Goal: Task Accomplishment & Management: Use online tool/utility

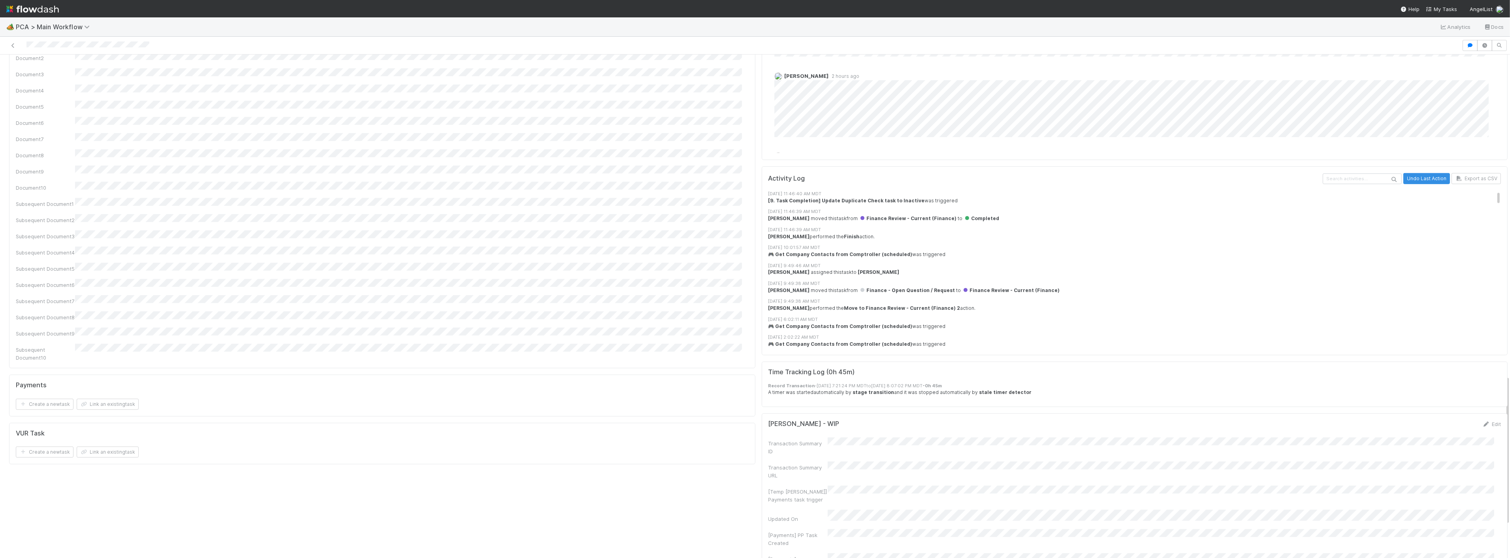
scroll to position [965, 0]
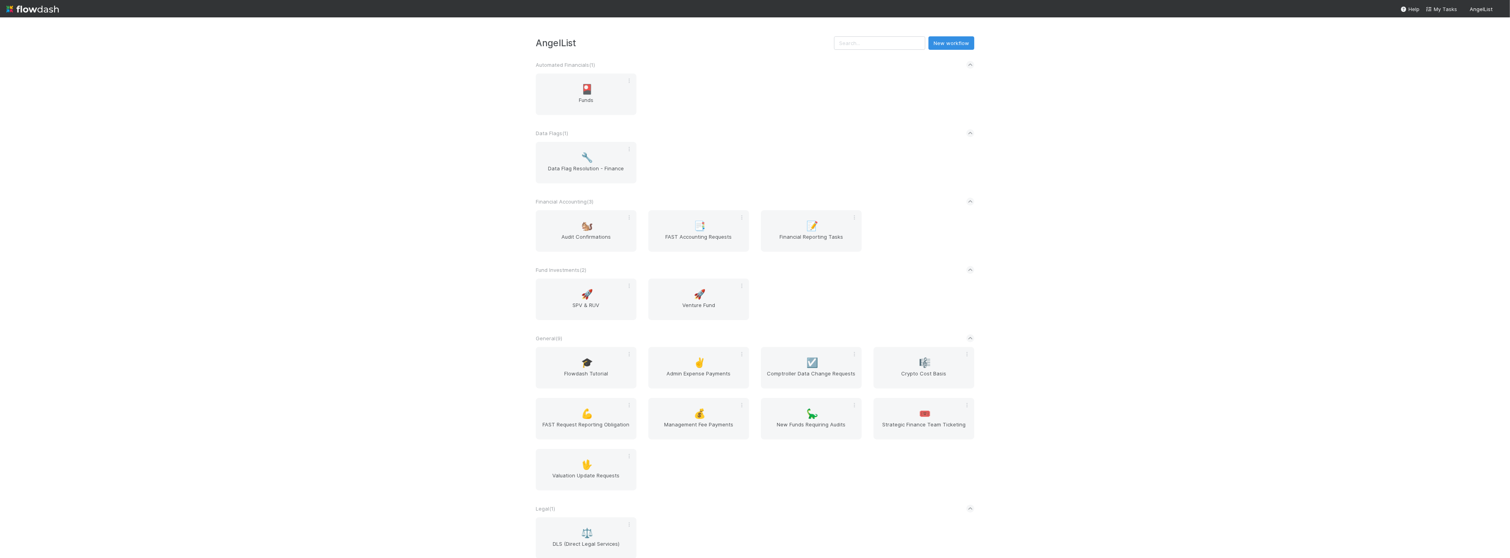
drag, startPoint x: 448, startPoint y: 356, endPoint x: 520, endPoint y: 362, distance: 71.8
click at [448, 356] on div "AngelList New workflow Automated Financials ( 1 ) 🎴 Funds Data Flags ( 1 ) 🔧 Da…" at bounding box center [755, 287] width 1510 height 540
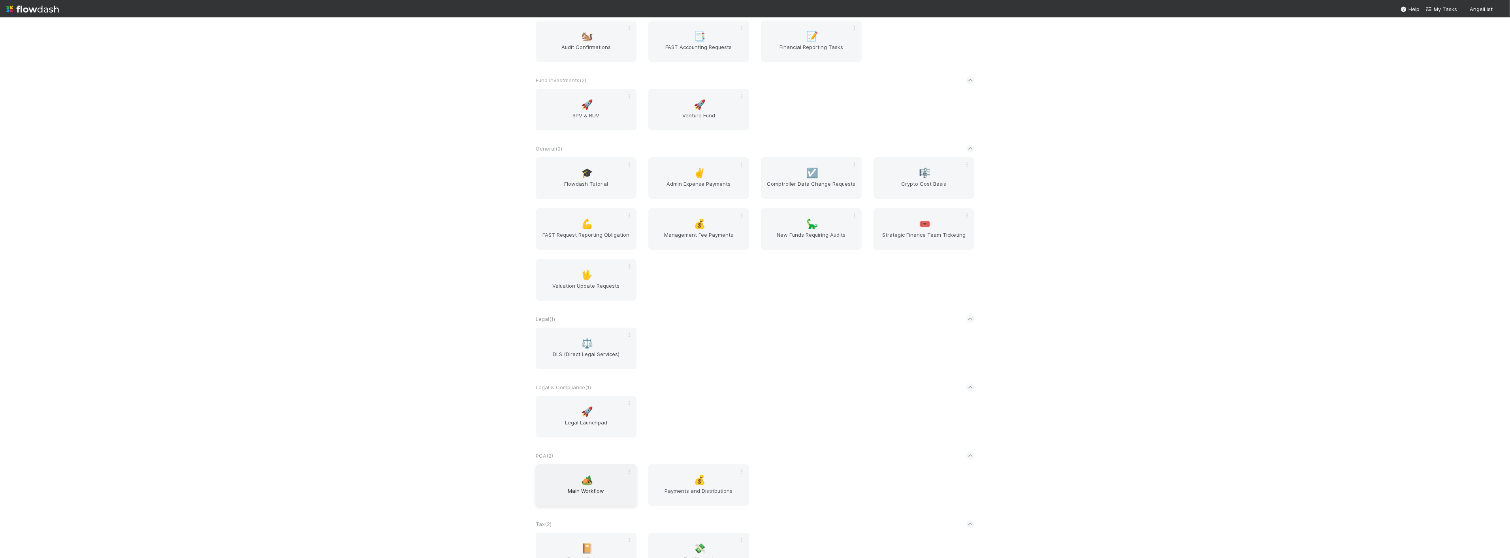
scroll to position [219, 0]
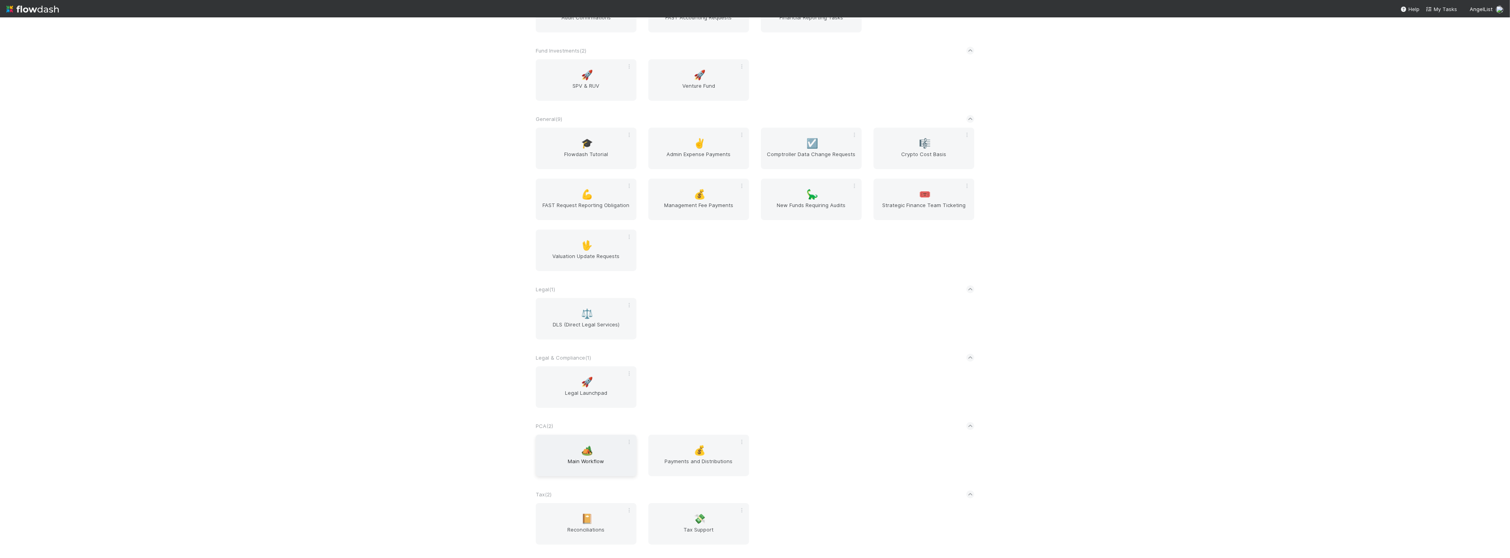
click at [568, 446] on div "🏕️ Main Workflow" at bounding box center [586, 455] width 101 height 41
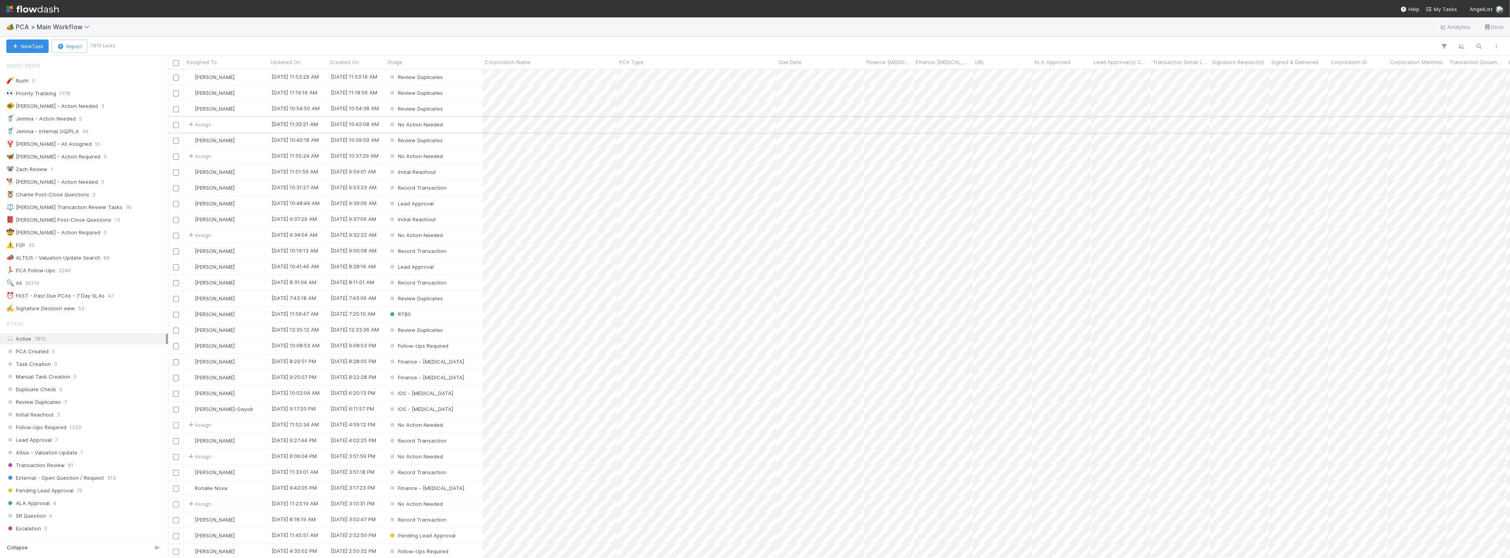
scroll to position [481, 1335]
click at [1441, 45] on icon "button" at bounding box center [1444, 46] width 8 height 7
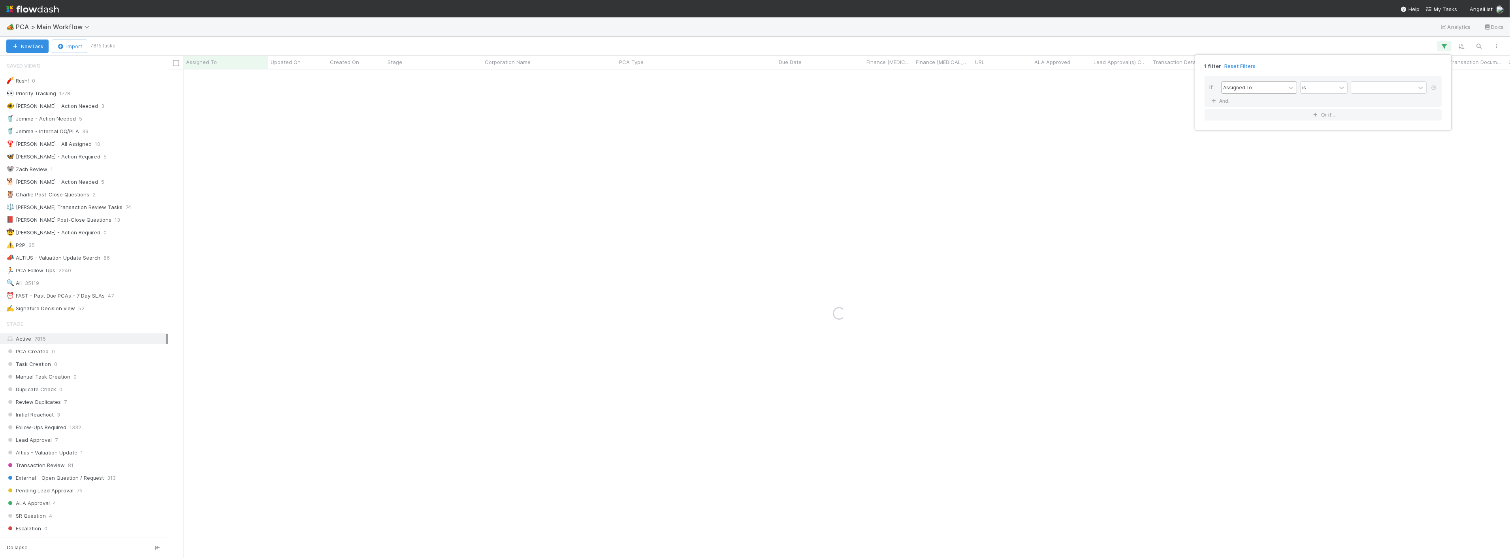
click at [1273, 88] on div "Assigned To" at bounding box center [1253, 87] width 64 height 11
drag, startPoint x: 1251, startPoint y: 133, endPoint x: 1262, endPoint y: 132, distance: 11.1
click at [1251, 133] on div "Corporation Name" at bounding box center [1259, 132] width 76 height 13
click at [1365, 88] on input "text" at bounding box center [1389, 88] width 76 height 12
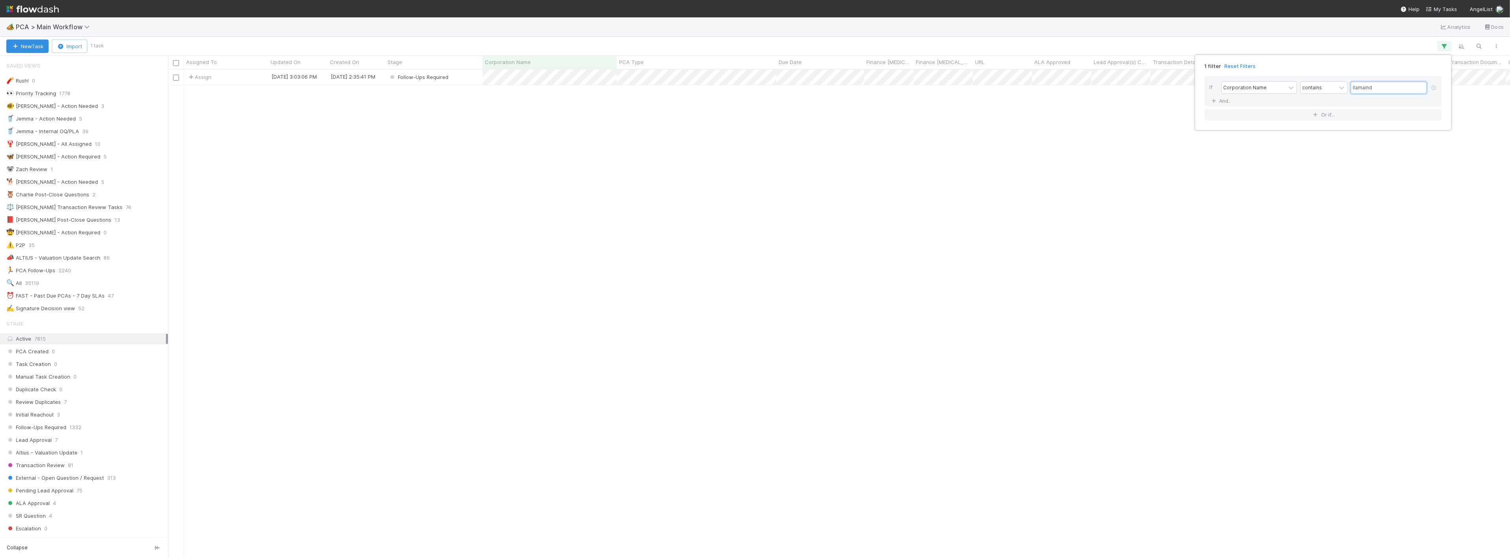
scroll to position [481, 1335]
type input "llamaind"
click at [623, 199] on div "1 filter Reset Filters If Corporation Name contains llamaind And.. Or if..." at bounding box center [755, 279] width 1510 height 558
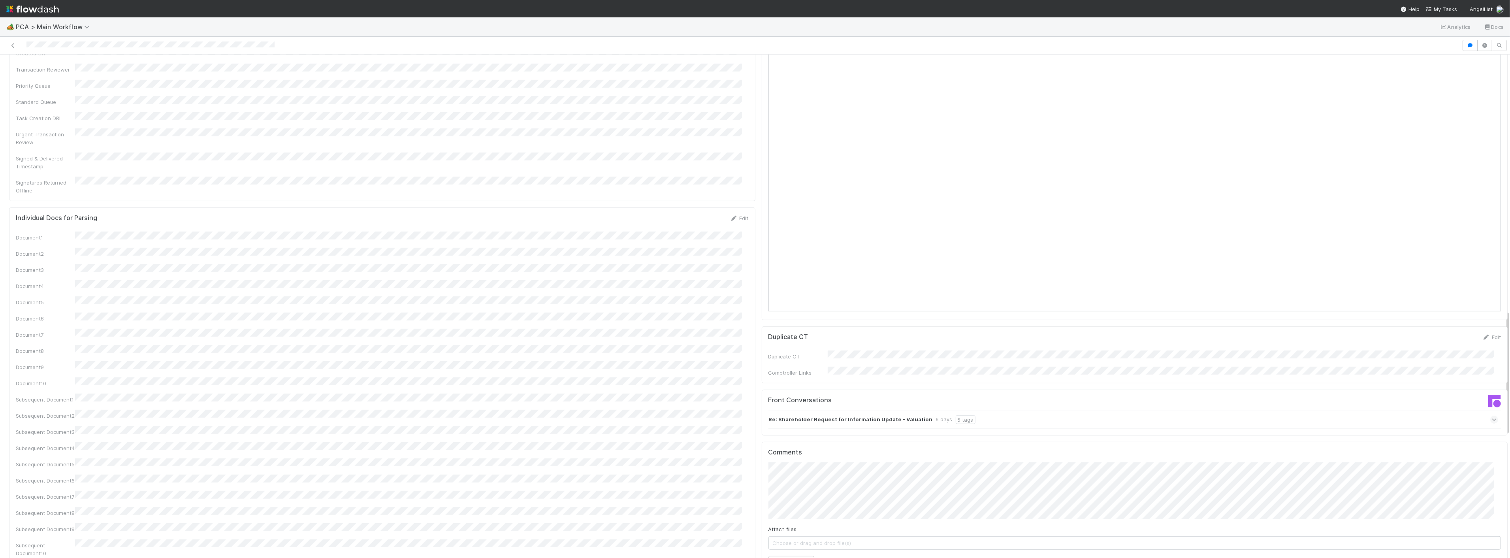
scroll to position [1053, 0]
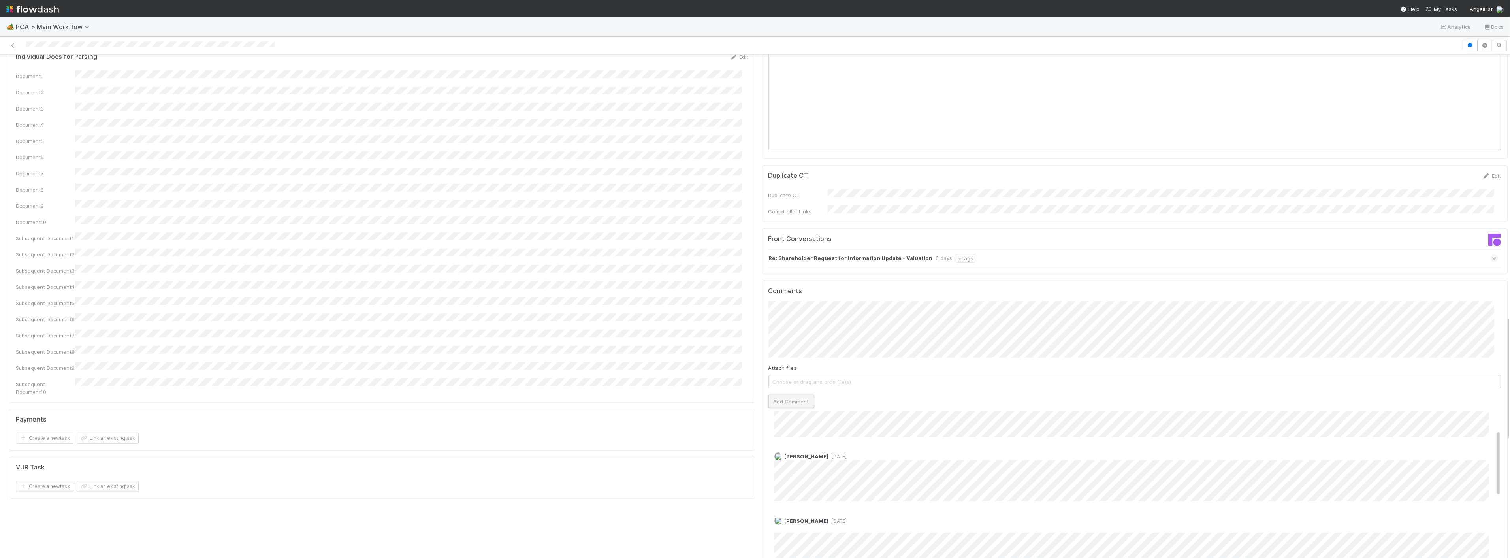
click at [776, 395] on button "Add Comment" at bounding box center [791, 401] width 46 height 13
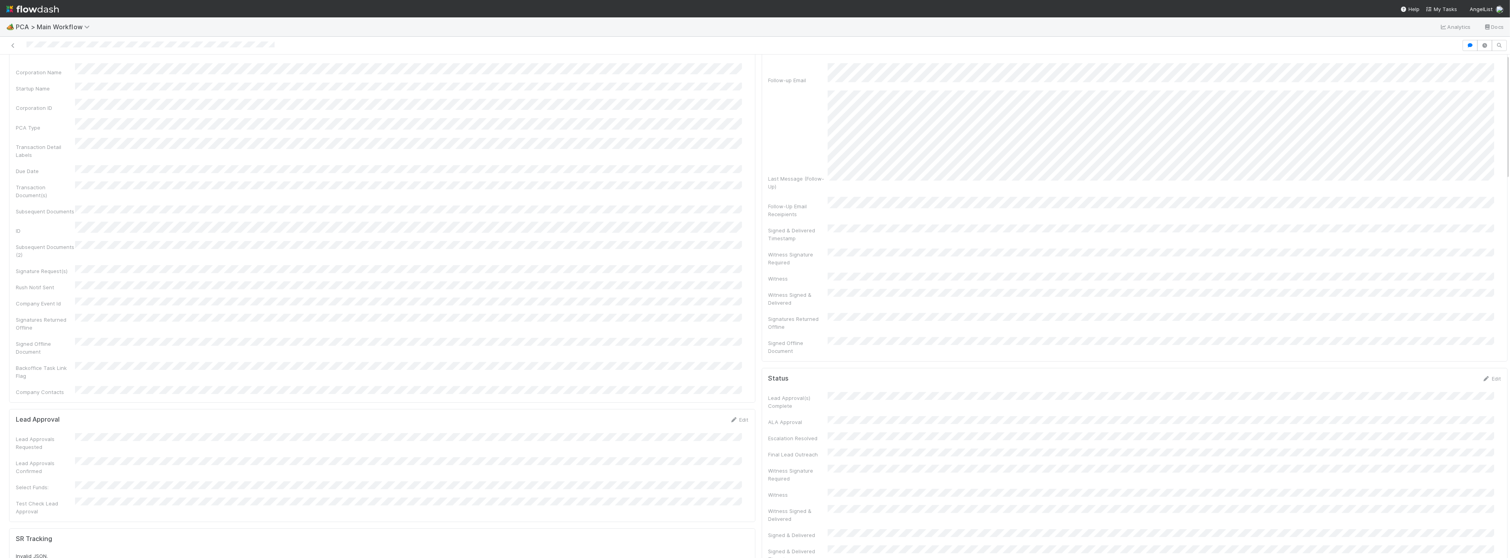
scroll to position [0, 0]
click at [13, 44] on icon at bounding box center [13, 45] width 8 height 5
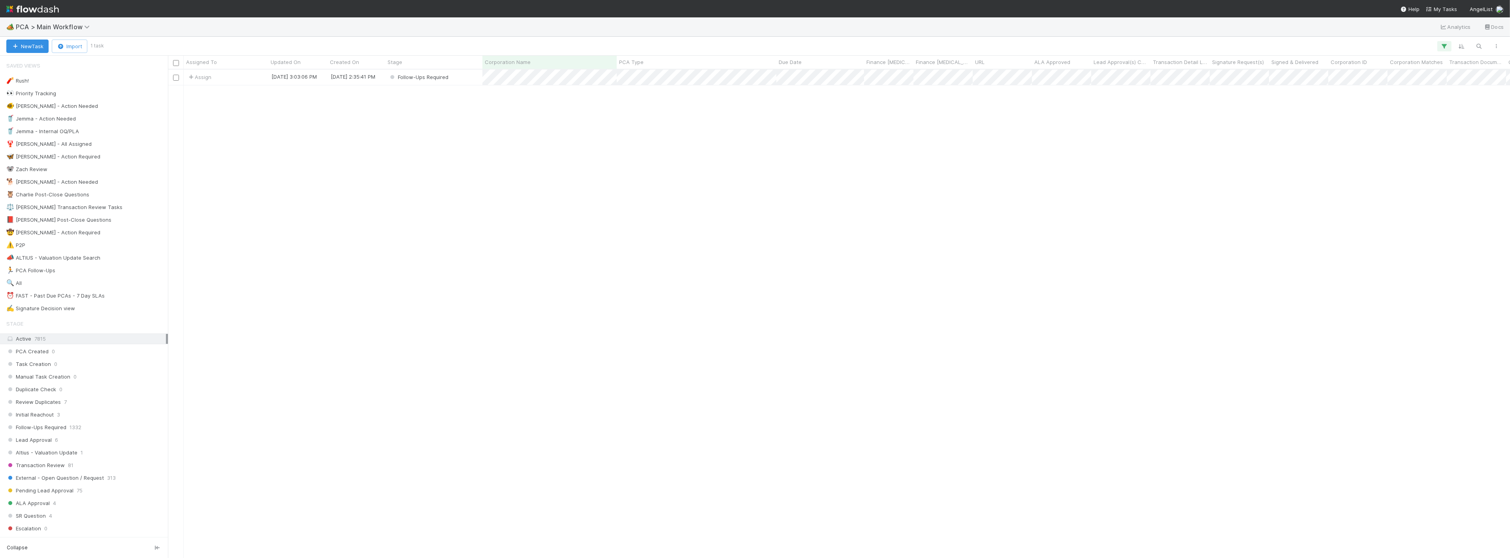
scroll to position [481, 1335]
click at [1443, 45] on icon "button" at bounding box center [1444, 46] width 8 height 7
drag, startPoint x: 1368, startPoint y: 88, endPoint x: 1305, endPoint y: 86, distance: 63.3
click at [1305, 86] on div "Corporation Name contains llamaind" at bounding box center [1325, 88] width 209 height 14
type input "infis"
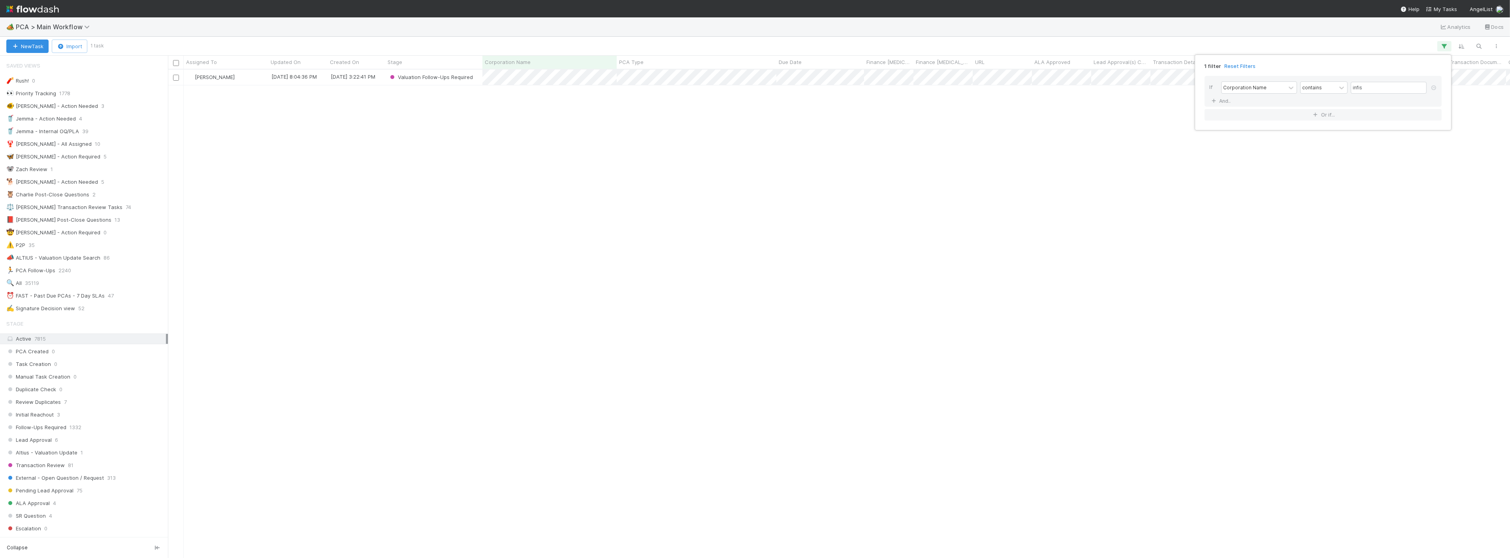
click at [700, 40] on div "1 filter Reset Filters If Corporation Name contains infis And.. Or if..." at bounding box center [755, 279] width 1510 height 558
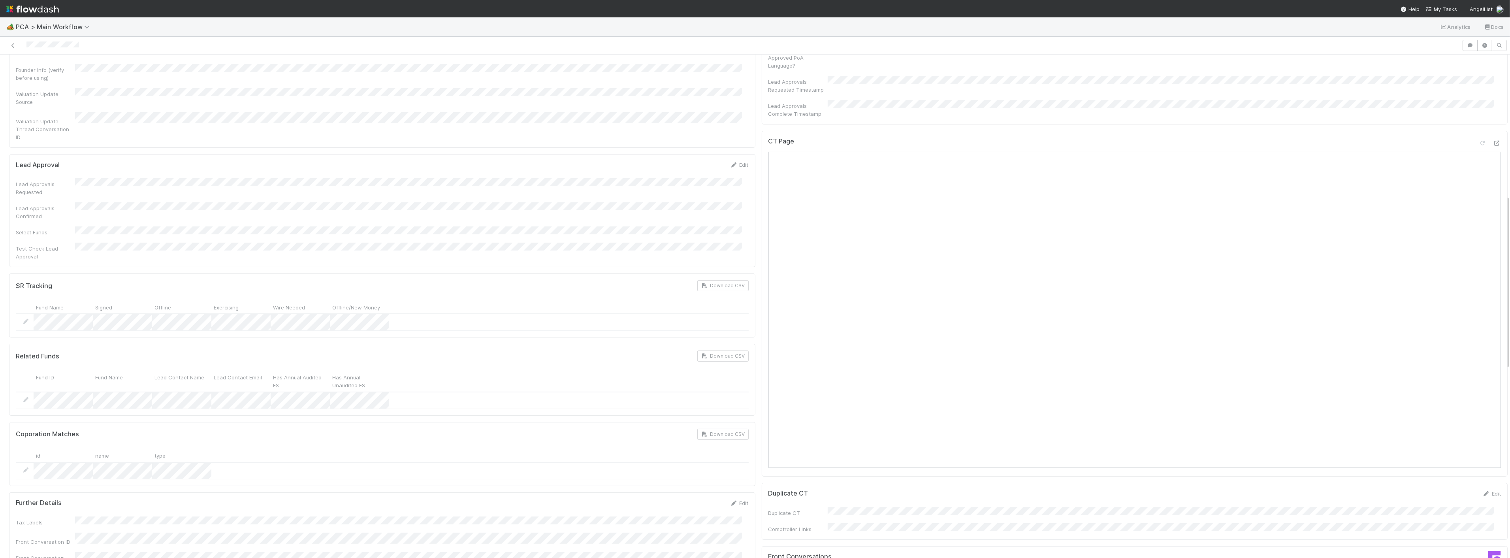
scroll to position [702, 0]
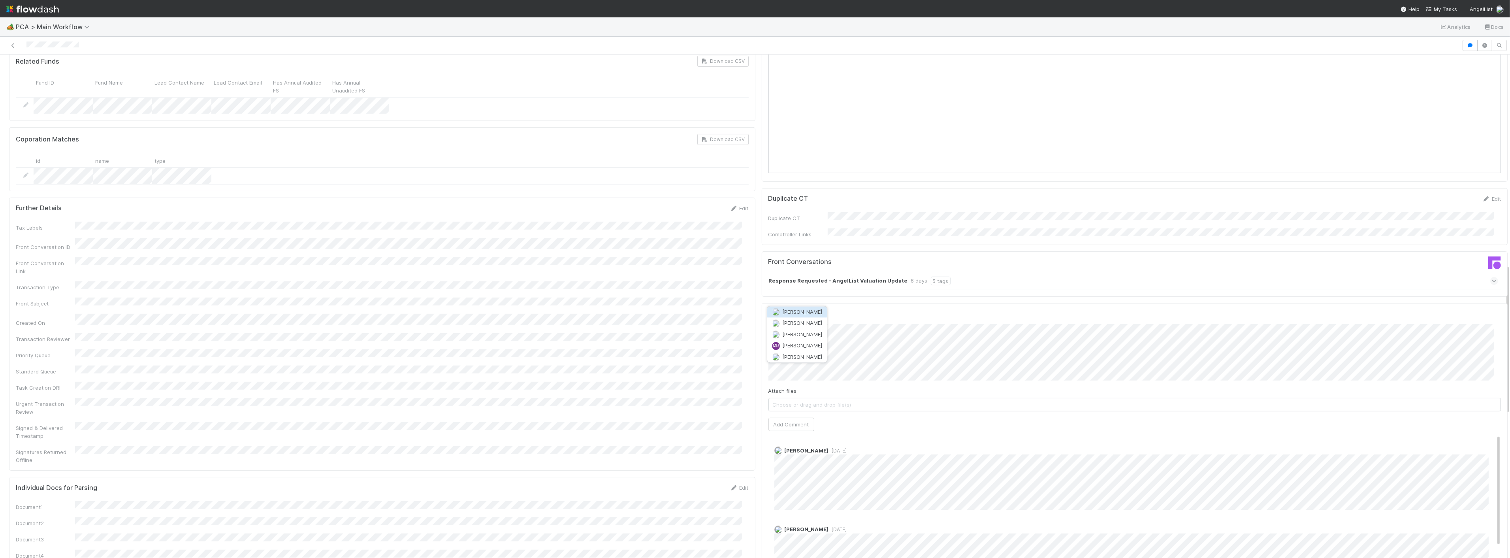
click at [822, 330] on button "Michael Capilitan" at bounding box center [797, 334] width 60 height 11
click at [798, 418] on button "Add Comment" at bounding box center [791, 424] width 46 height 13
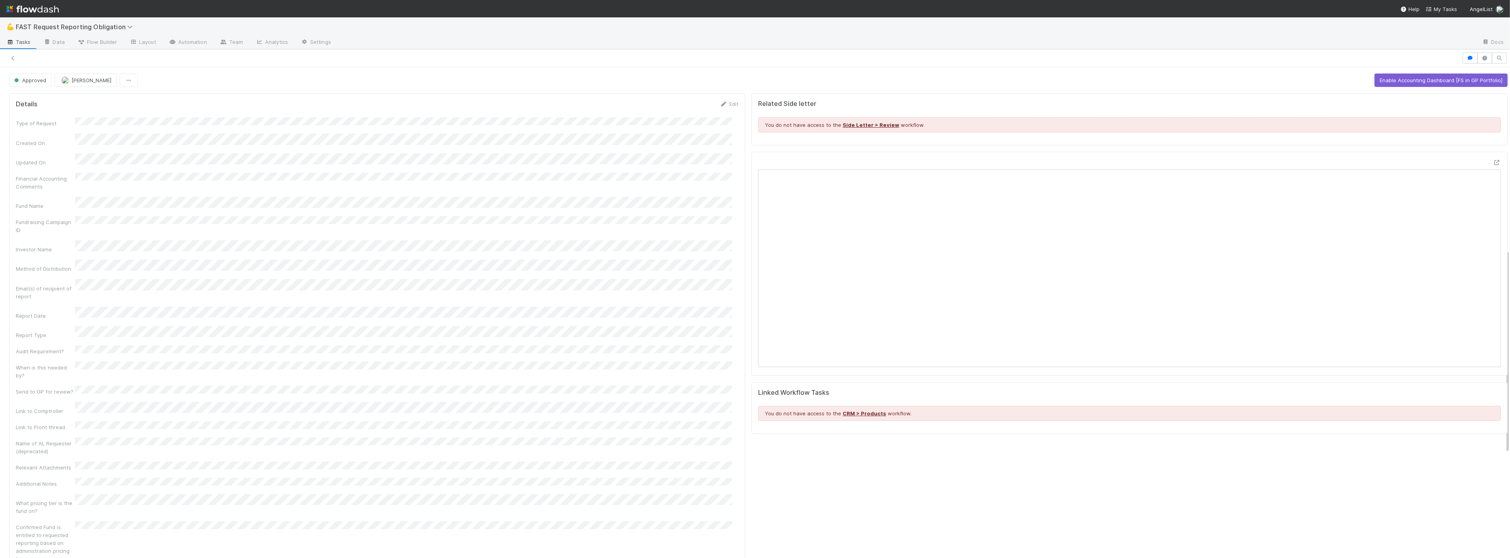
scroll to position [440, 0]
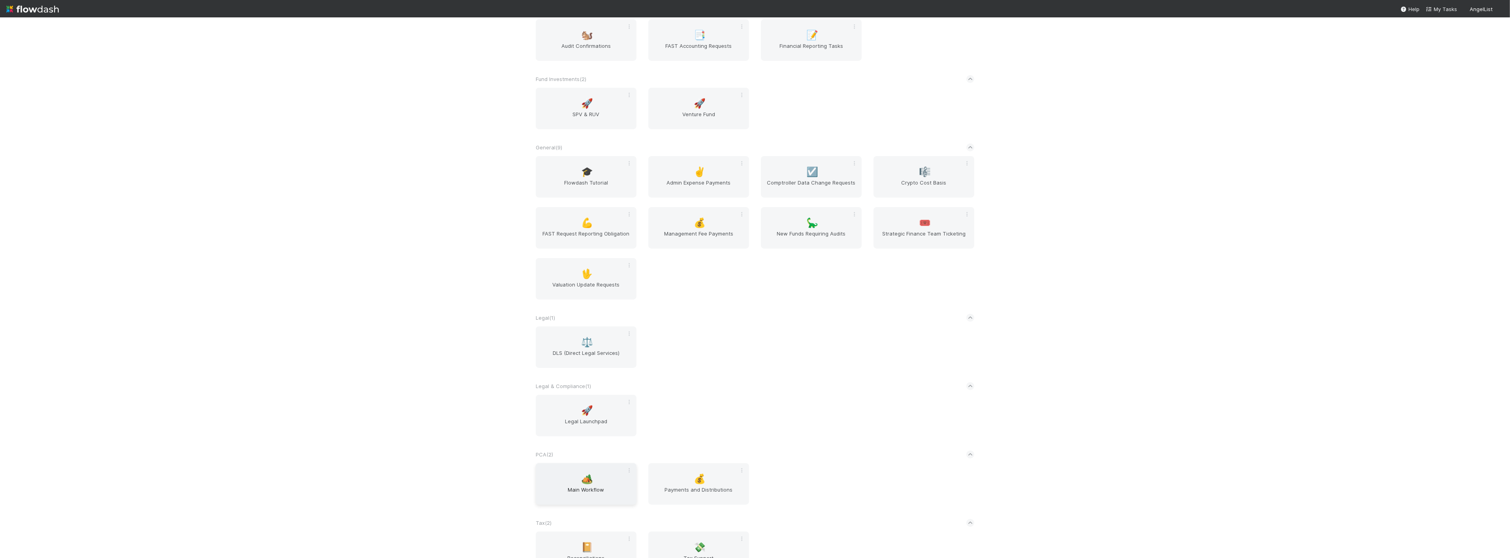
scroll to position [219, 0]
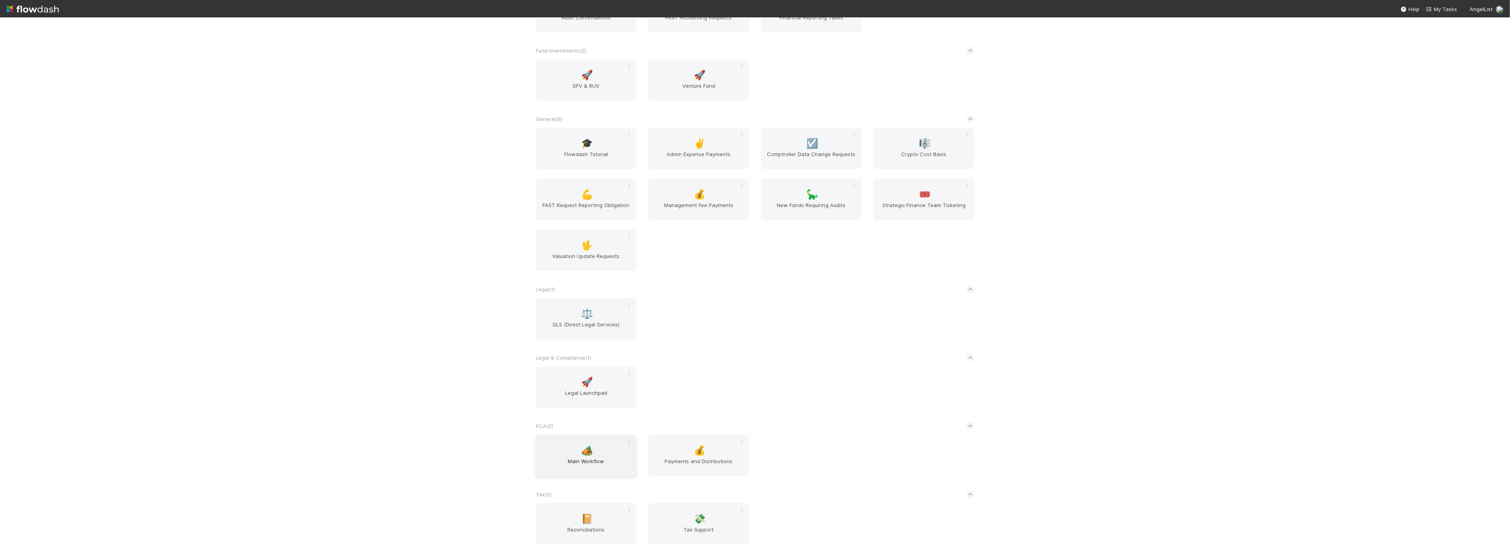
click at [591, 450] on div "🏕️ Main Workflow" at bounding box center [586, 455] width 101 height 41
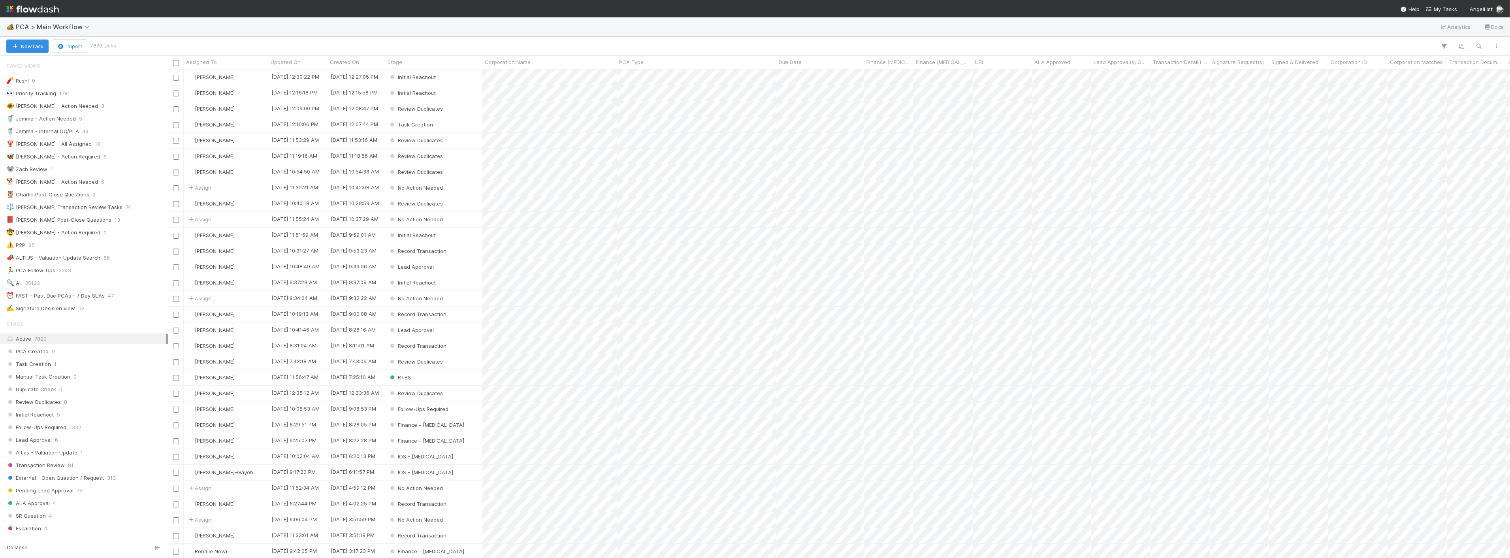
scroll to position [481, 1335]
click at [24, 45] on button "New Task" at bounding box center [27, 46] width 42 height 13
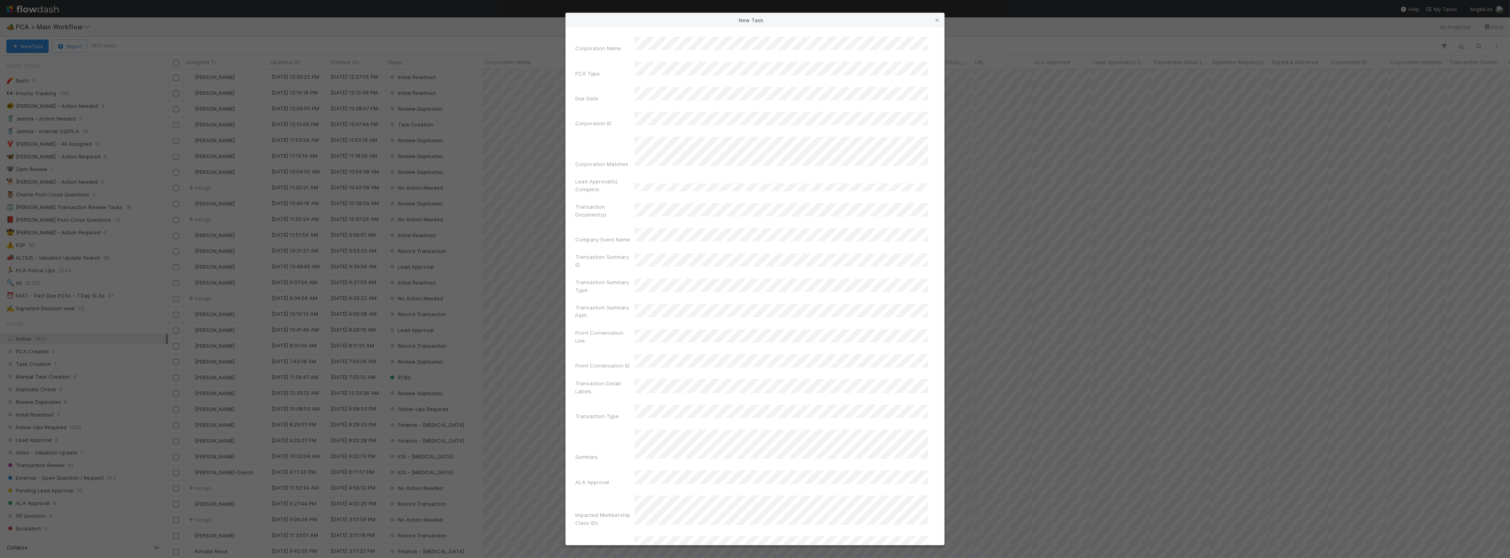
scroll to position [28, 0]
click at [590, 91] on div "Corporation ID" at bounding box center [604, 96] width 59 height 11
drag, startPoint x: 698, startPoint y: 141, endPoint x: 694, endPoint y: 179, distance: 38.1
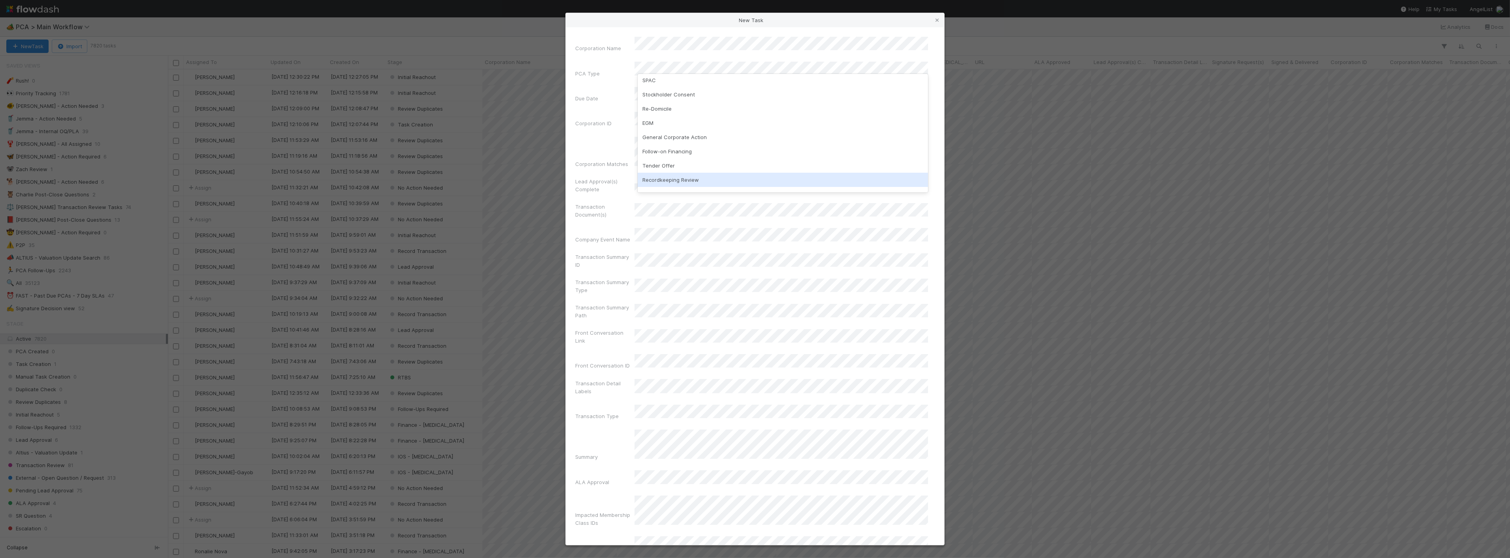
click at [694, 179] on div "Winddown/Dissolution Valuation Update Crypto Secondary Sale Acquisition IPO SPA…" at bounding box center [783, 133] width 290 height 119
click at [694, 179] on div "Recordkeeping Review" at bounding box center [783, 180] width 290 height 14
click at [598, 342] on div "Summary" at bounding box center [754, 359] width 359 height 34
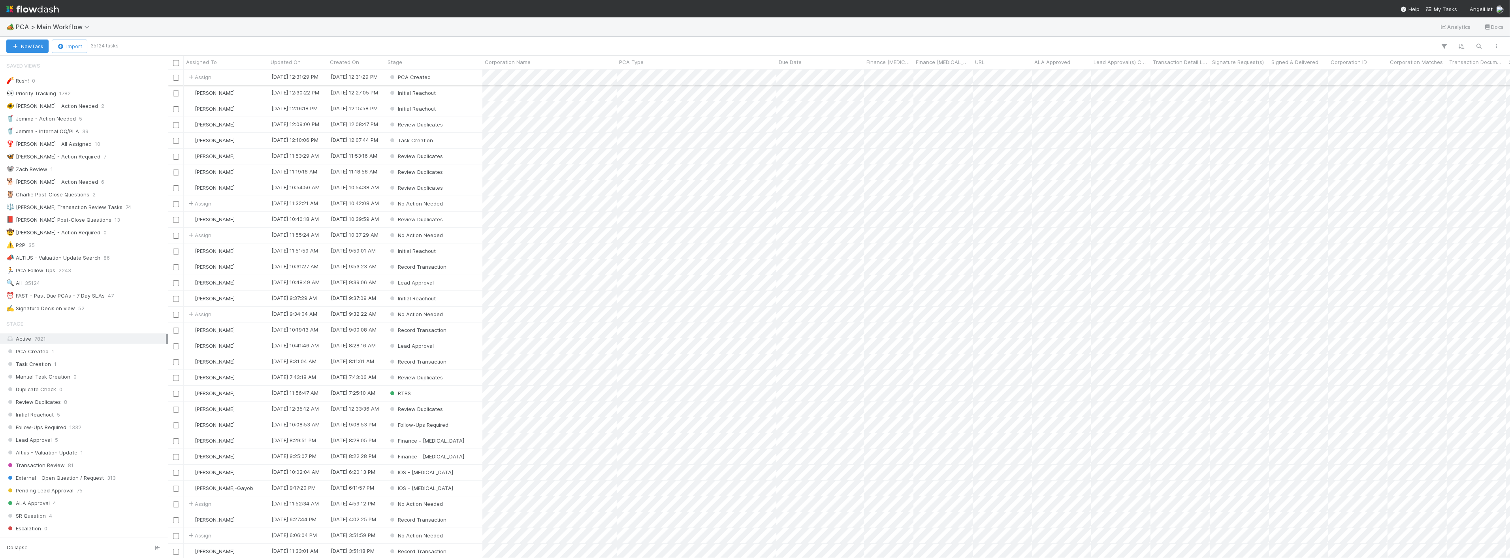
click at [450, 75] on div "PCA Created" at bounding box center [433, 77] width 97 height 15
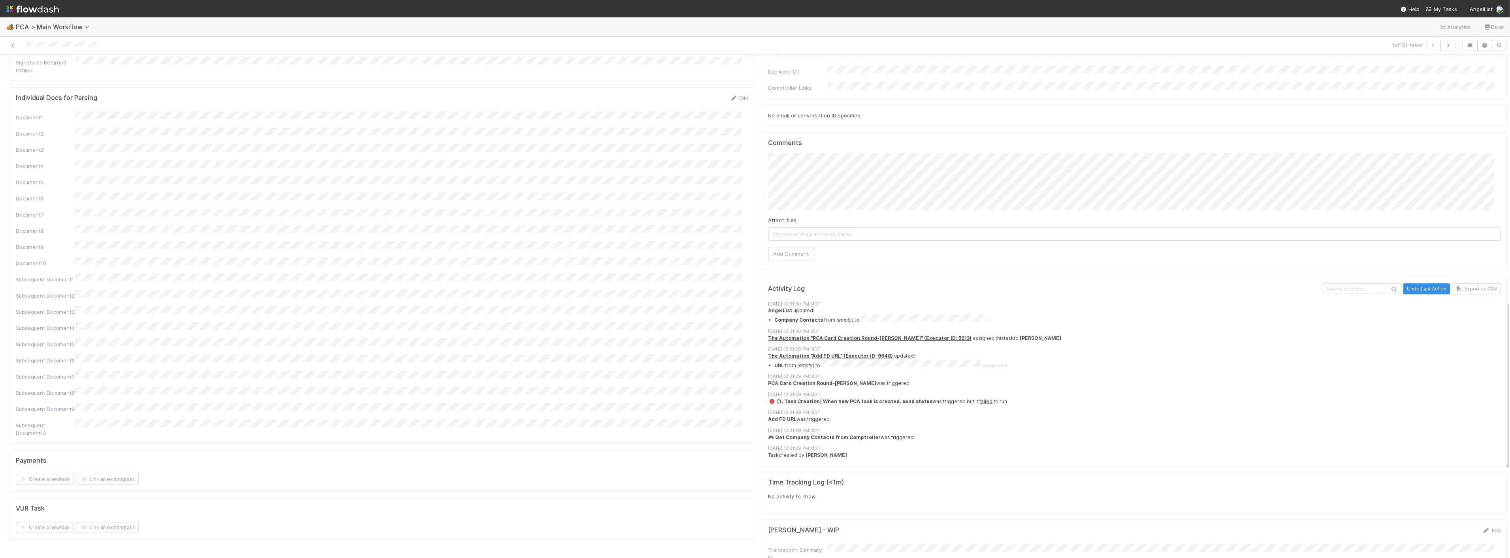
scroll to position [740, 0]
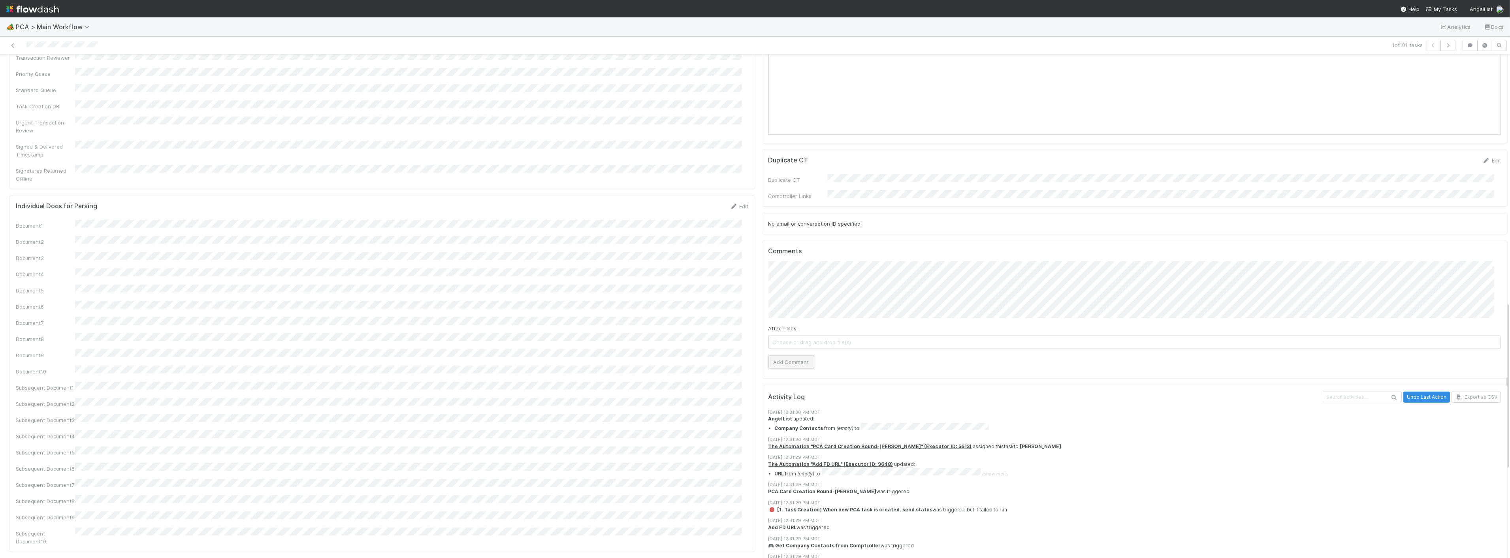
click at [783, 355] on button "Add Comment" at bounding box center [791, 361] width 46 height 13
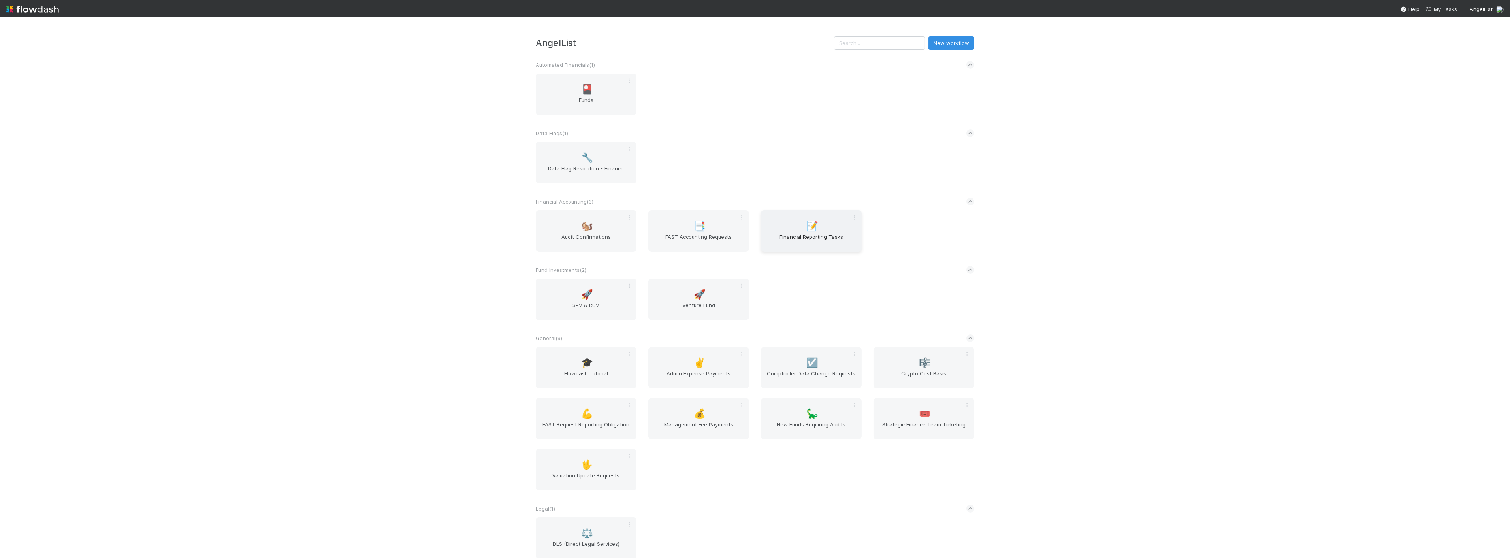
click at [819, 235] on span "Financial Reporting Tasks" at bounding box center [811, 241] width 94 height 16
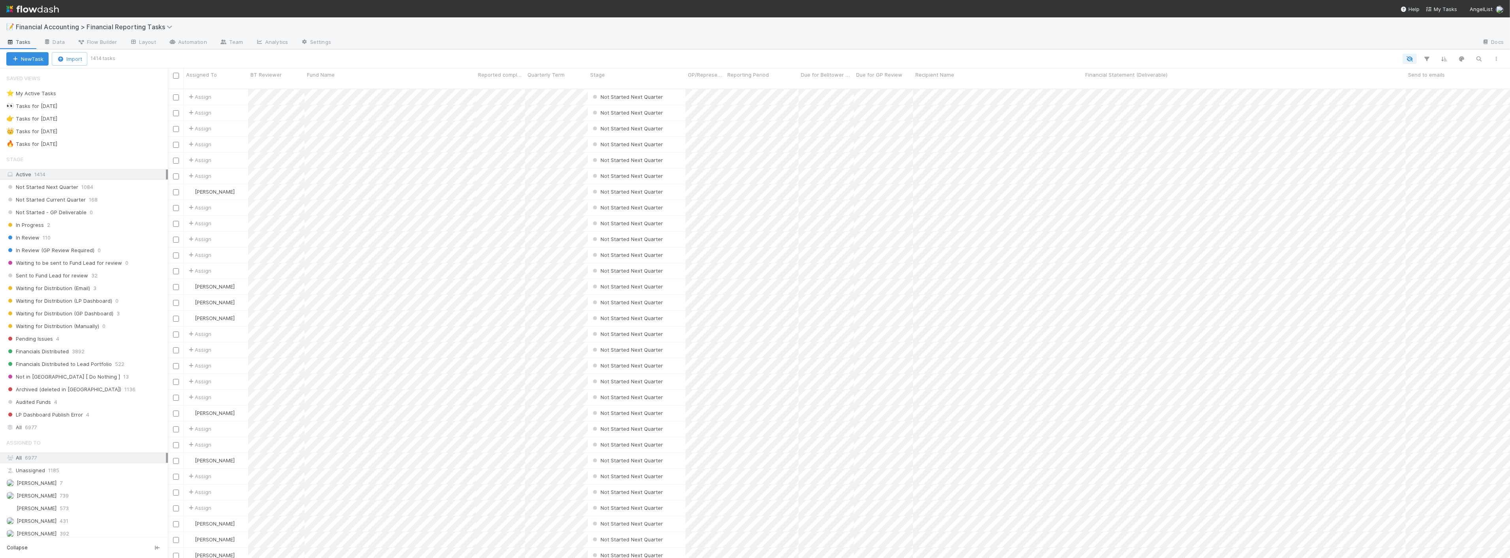
scroll to position [469, 1335]
click at [104, 312] on span "Waiting for Distribution (GP Dashboard)" at bounding box center [59, 314] width 107 height 10
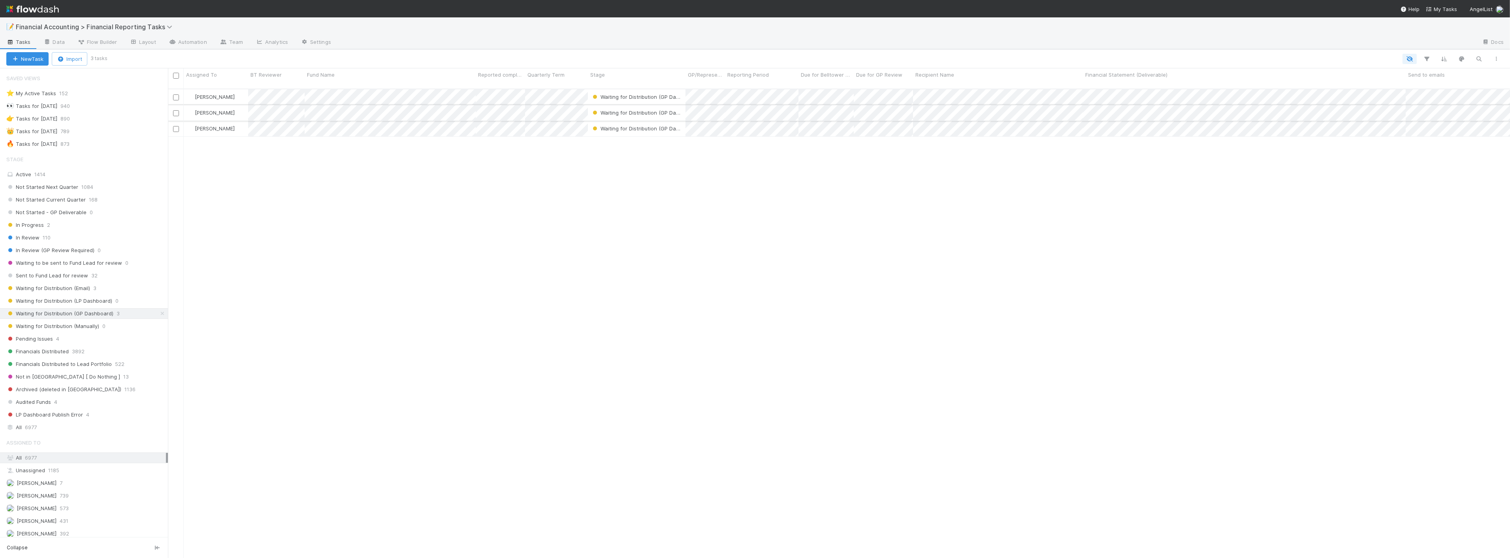
scroll to position [469, 1335]
click at [88, 305] on span "Waiting for Distribution (LP Dashboard)" at bounding box center [59, 301] width 106 height 10
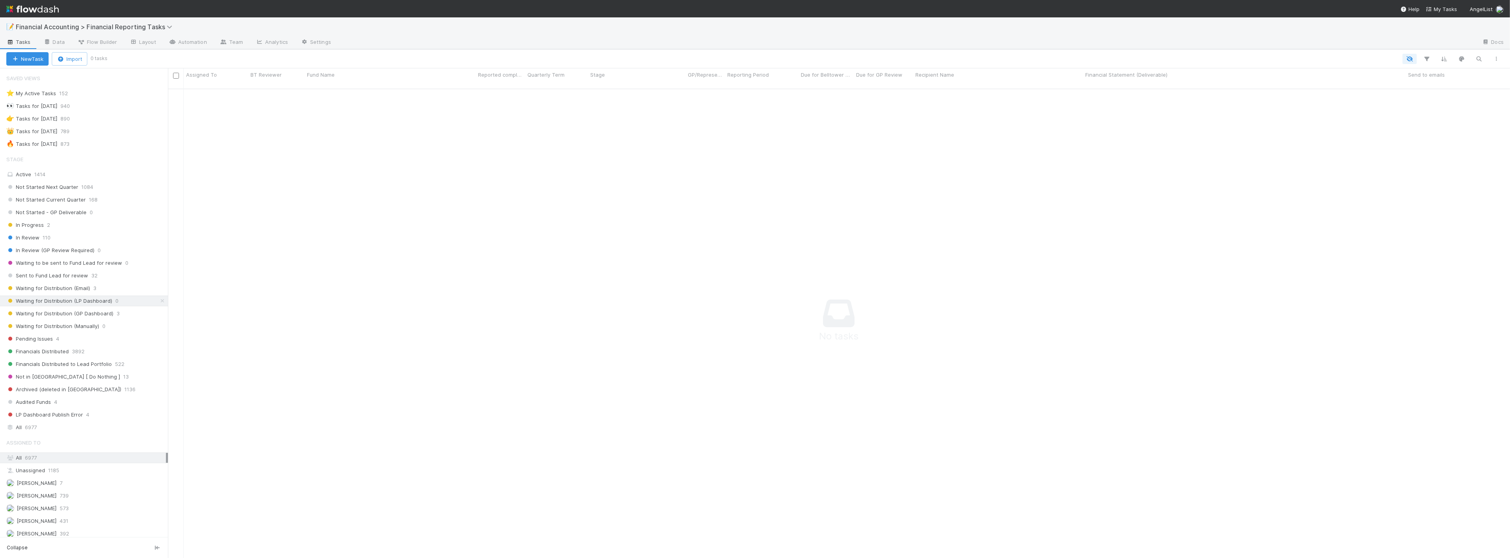
scroll to position [463, 1328]
click at [61, 352] on span "Financials Distributed" at bounding box center [37, 351] width 62 height 10
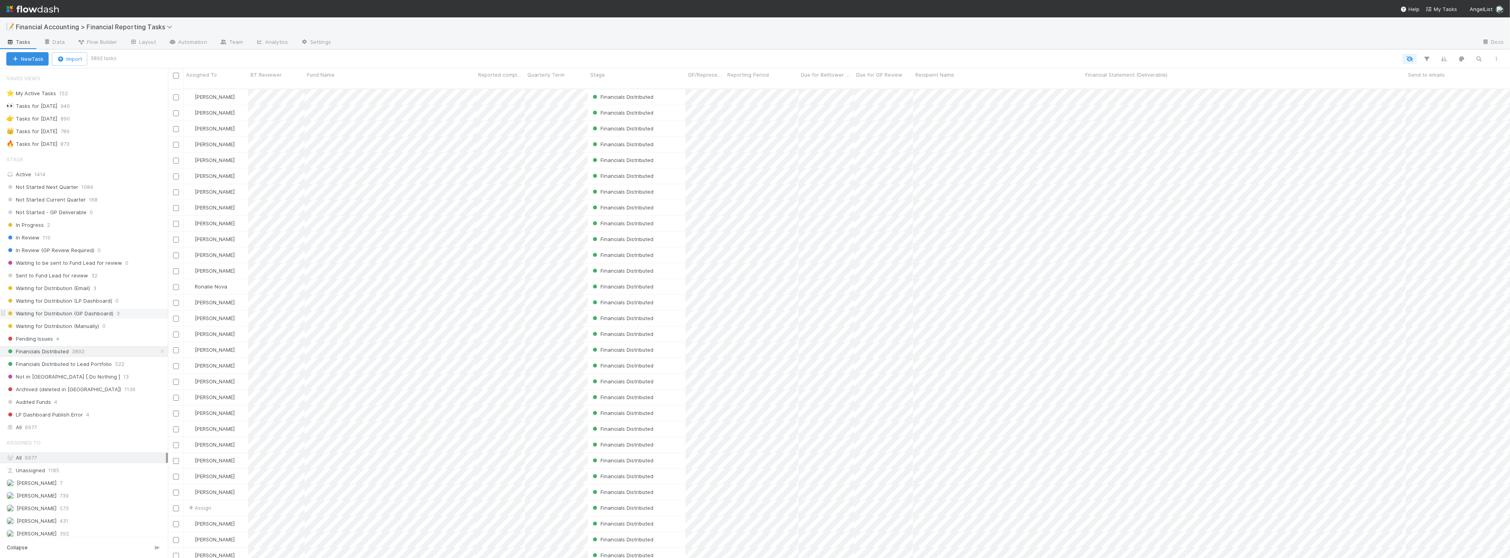
scroll to position [469, 1335]
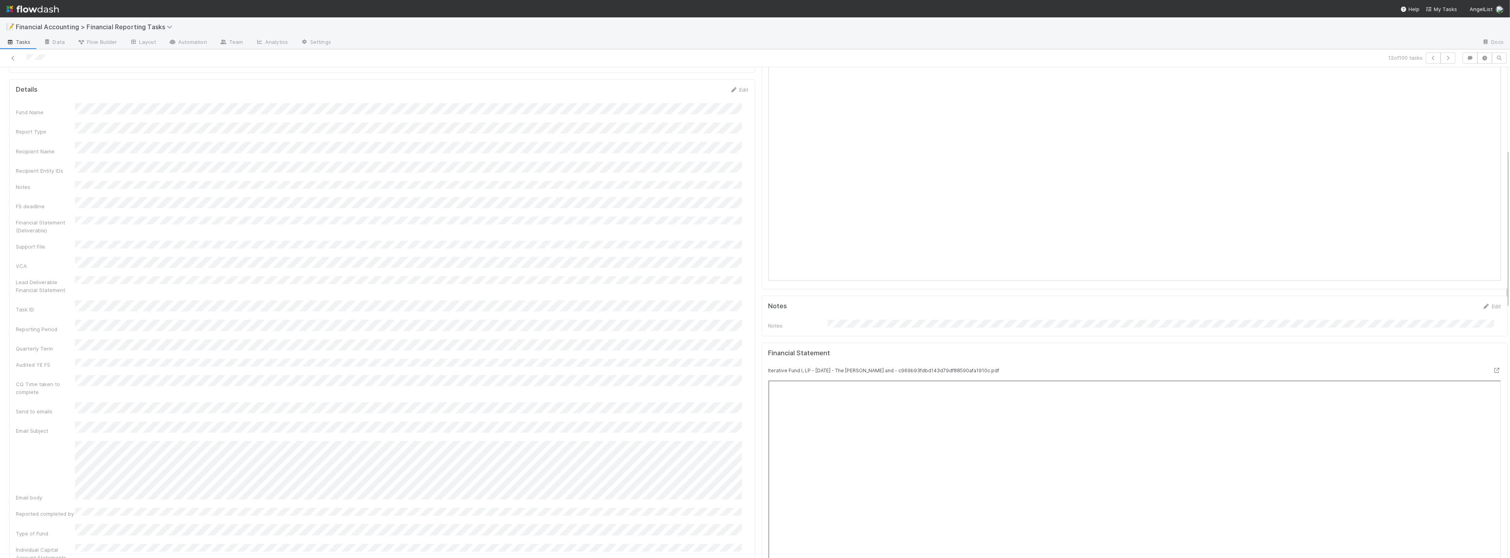
scroll to position [351, 0]
click at [58, 305] on div "Email body" at bounding box center [382, 335] width 733 height 60
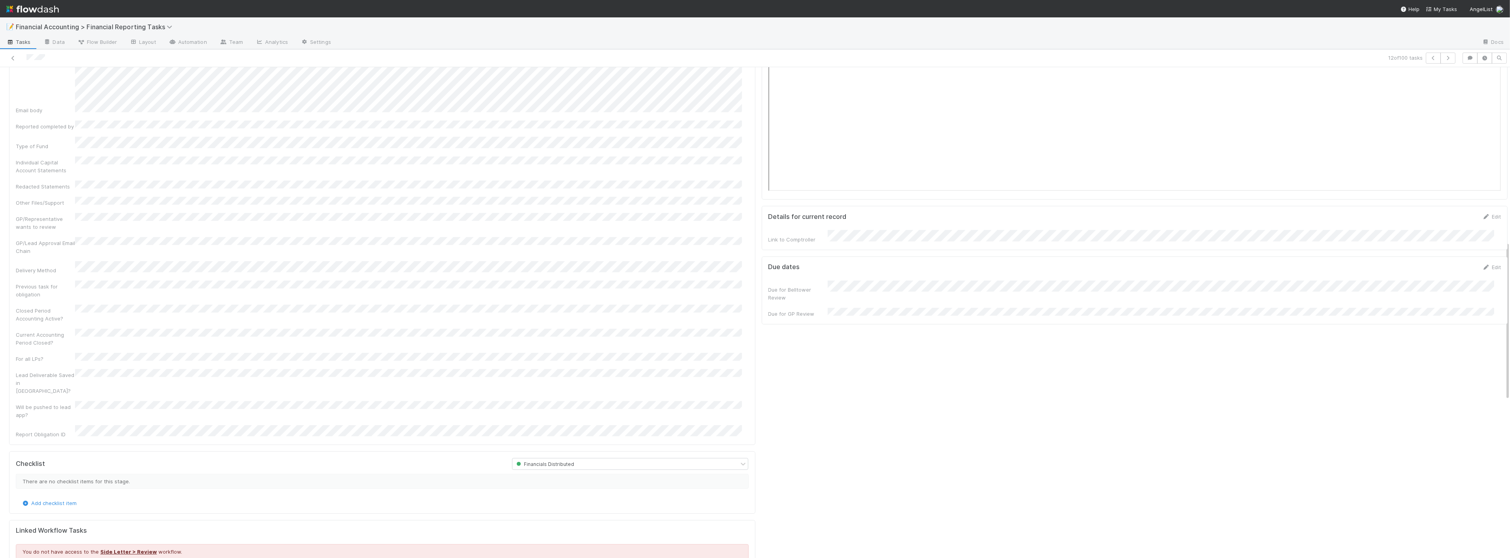
scroll to position [527, 0]
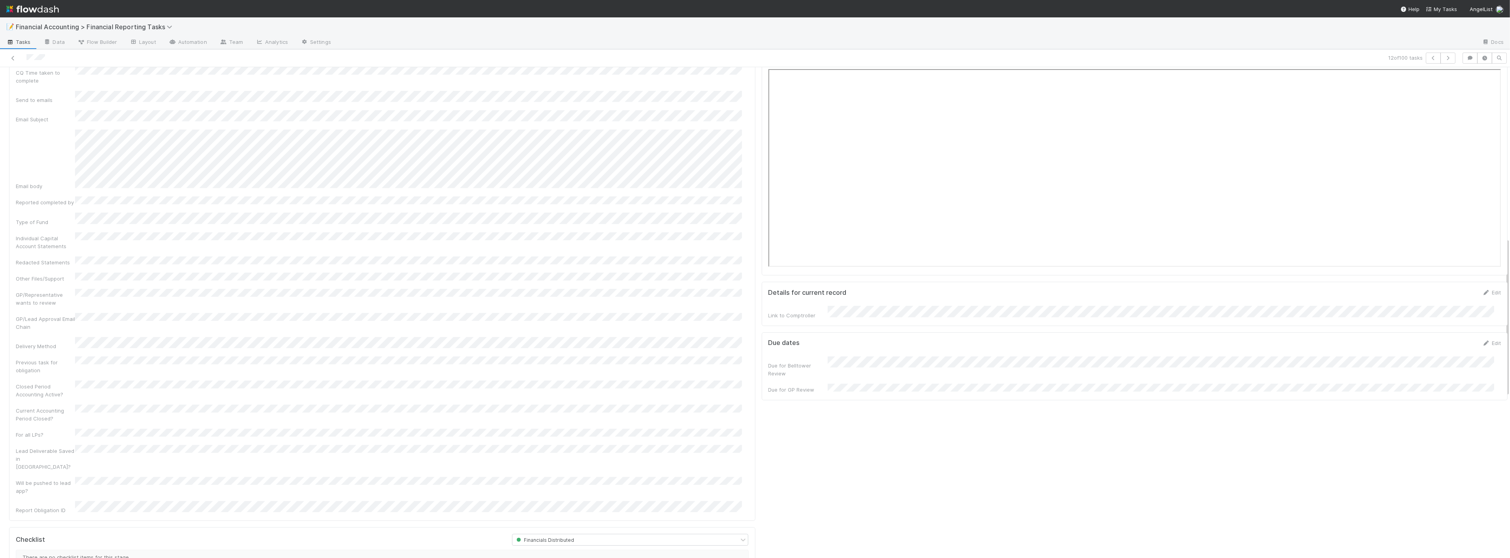
click at [13, 53] on div at bounding box center [367, 58] width 729 height 11
click at [11, 60] on icon at bounding box center [13, 58] width 8 height 5
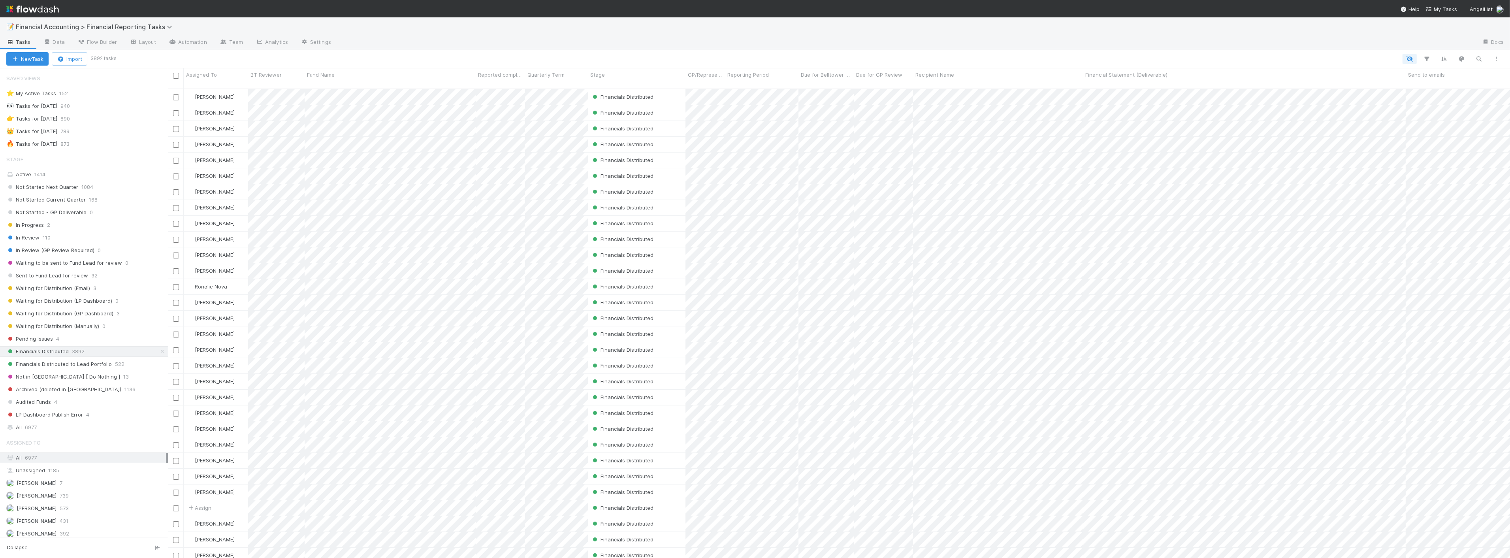
scroll to position [469, 1335]
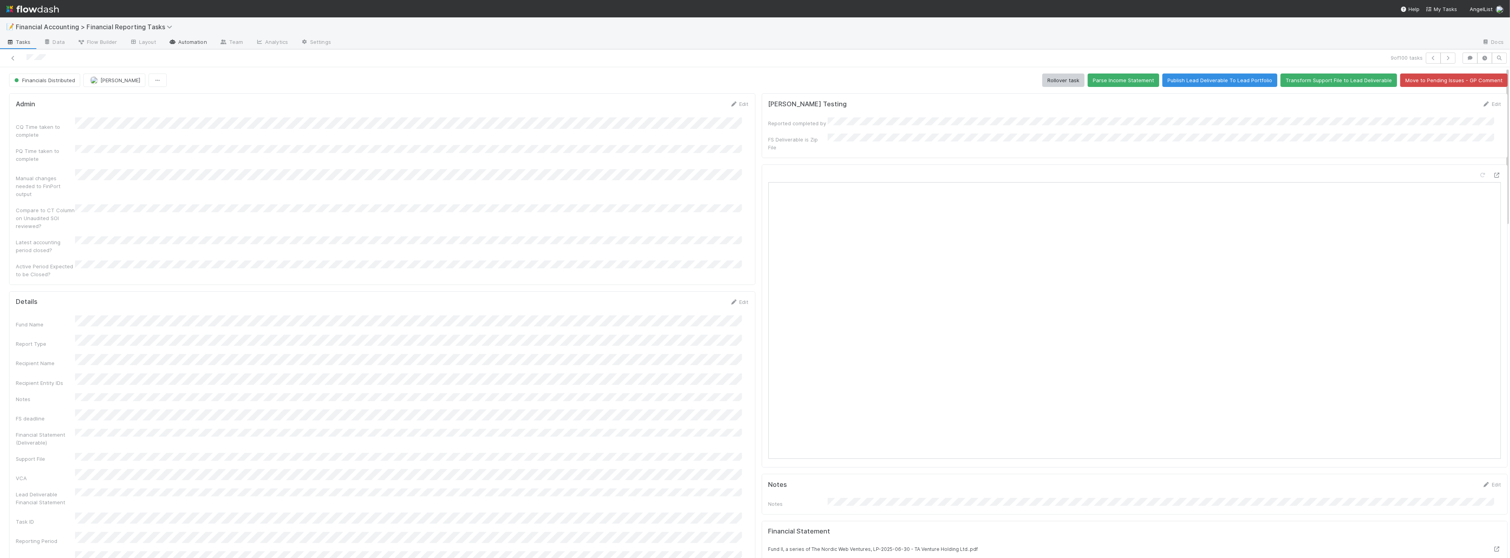
click at [198, 44] on link "Automation" at bounding box center [187, 42] width 51 height 13
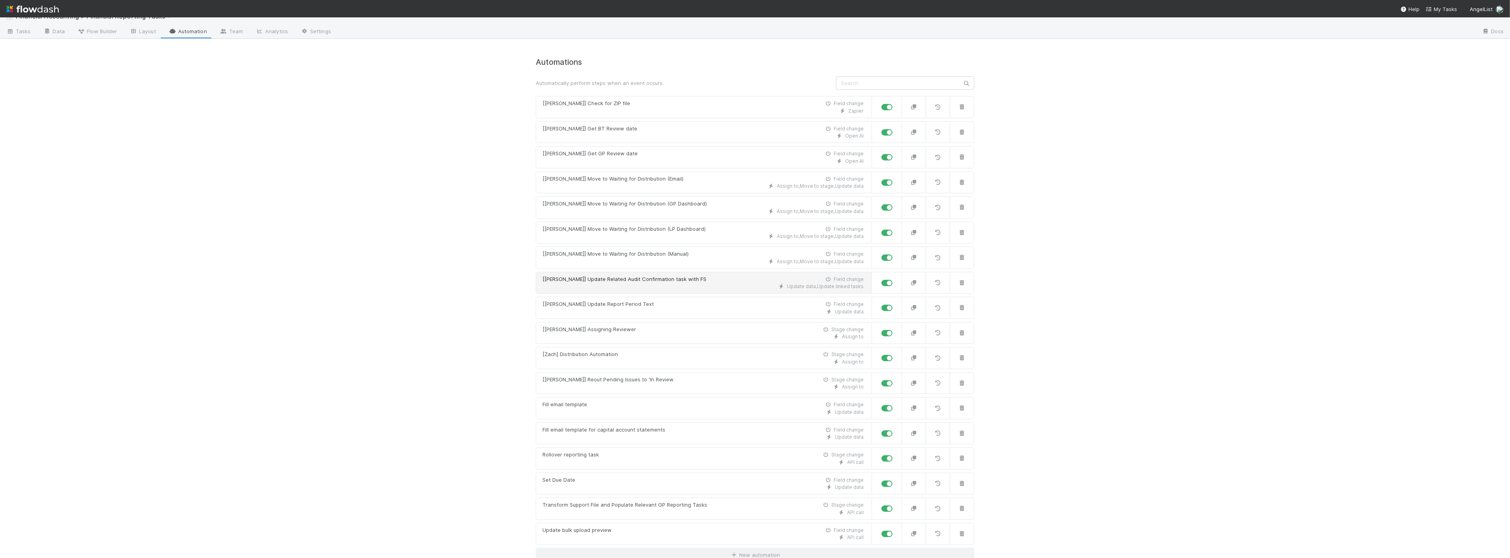
scroll to position [17, 0]
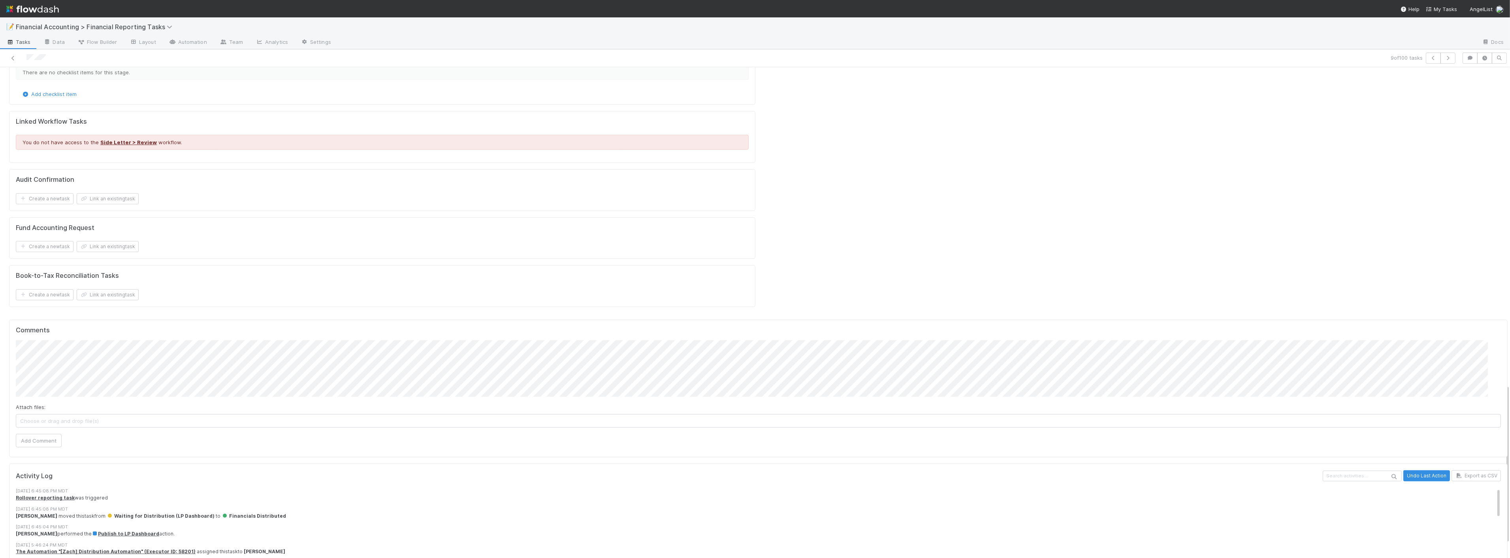
scroll to position [1022, 0]
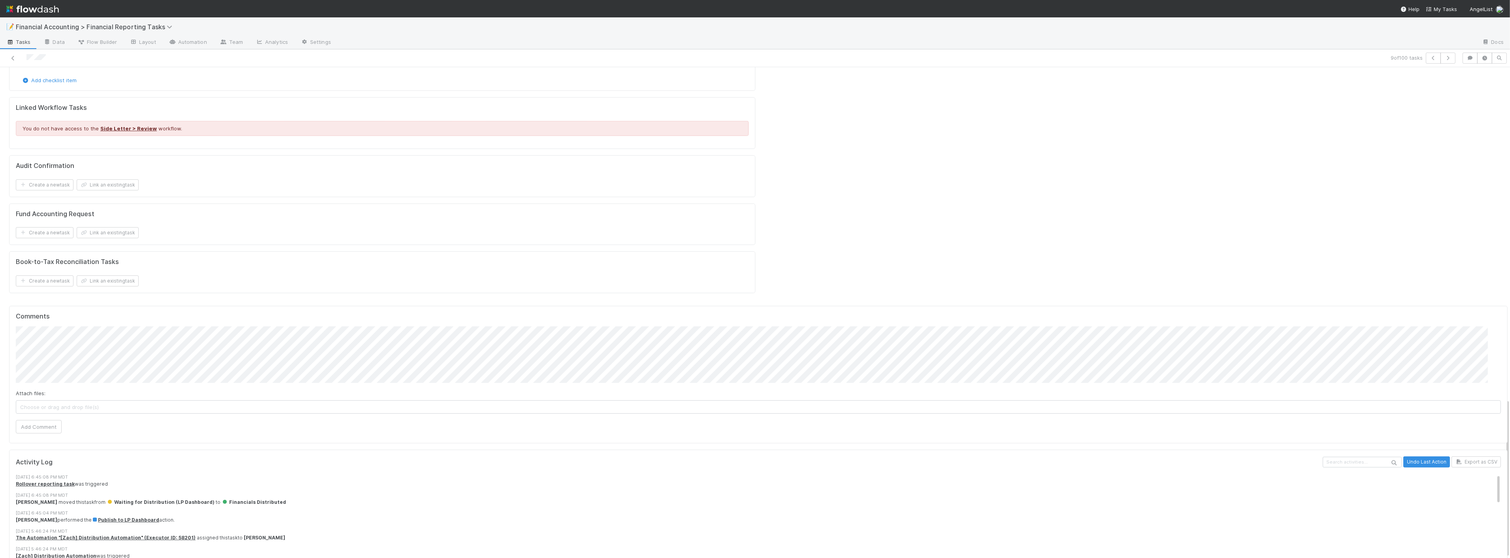
click at [218, 450] on div "Activity Log Undo Last Action Export as CSV 8/18/25, 6:45:08 PM MDT Rollover re…" at bounding box center [758, 544] width 1498 height 189
click at [119, 517] on span "Publish to LP Dashboard" at bounding box center [126, 520] width 68 height 6
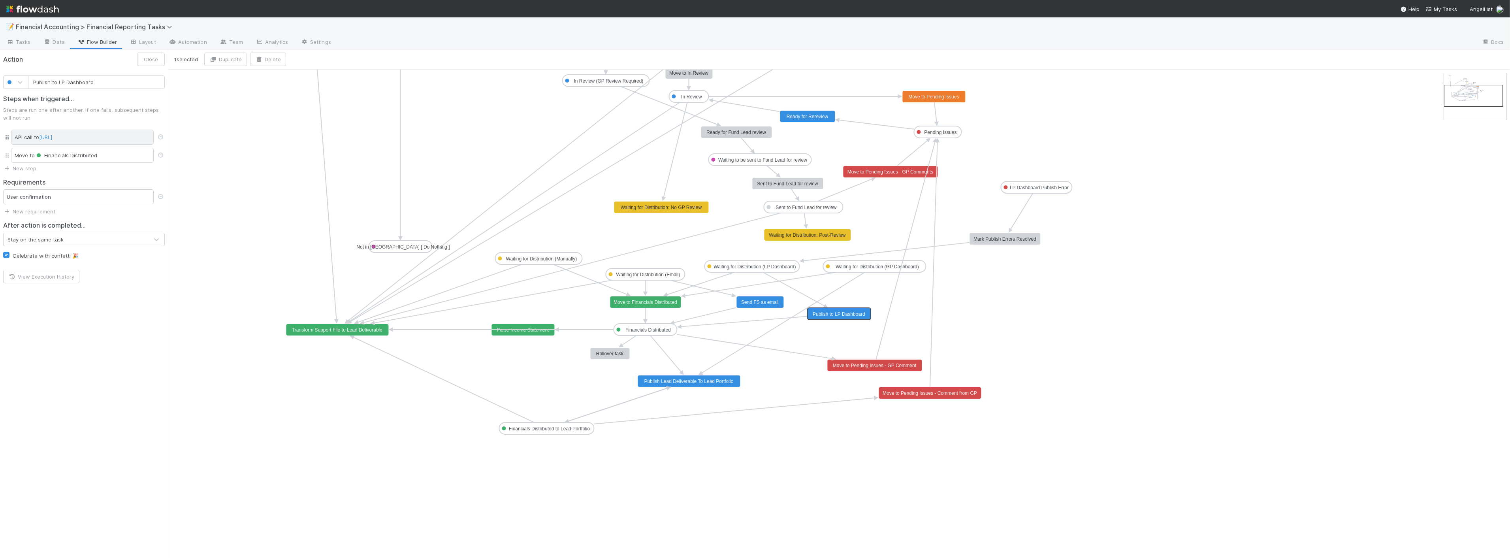
click at [52, 138] on span "http://web-comptroller.angellist.svc.cluster.local/cptr_api/flowdash/flowdash_w…" at bounding box center [45, 137] width 13 height 6
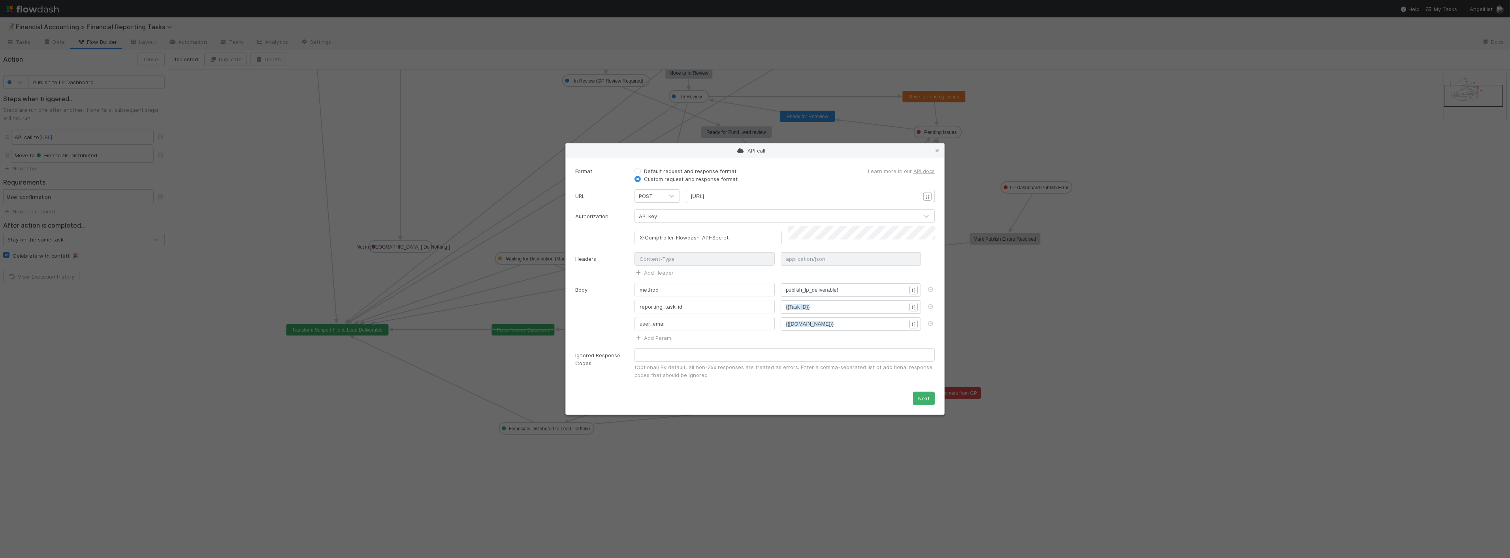
scroll to position [2, 0]
type textarea "http://web-comptroller.angellist.svc.cluster.local/cptr_api/flowdash/flowdash_w…"
drag, startPoint x: 893, startPoint y: 200, endPoint x: 643, endPoint y: 198, distance: 250.1
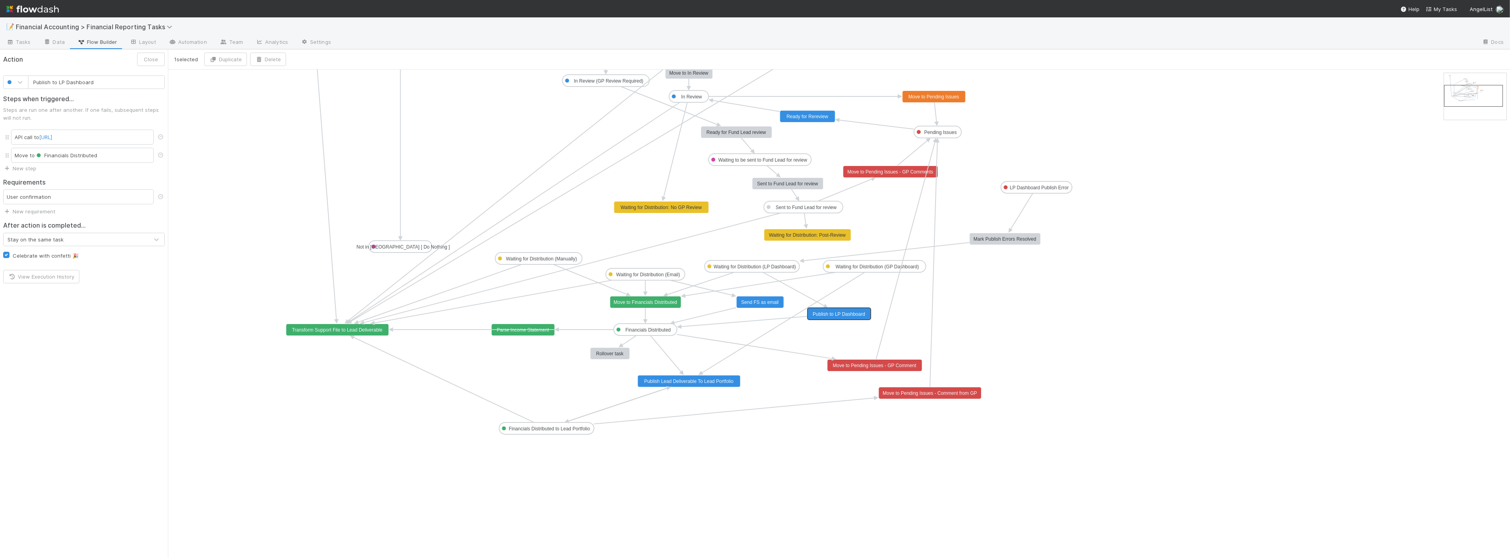
click at [828, 316] on text "Publish to LP Dashboard" at bounding box center [839, 314] width 53 height 6
click at [830, 311] on text "Publish to LP Dashboard" at bounding box center [839, 314] width 53 height 6
click at [52, 137] on span "http://web-comptroller.angellist.svc.cluster.local/cptr_api/flowdash/flowdash_w…" at bounding box center [45, 137] width 13 height 6
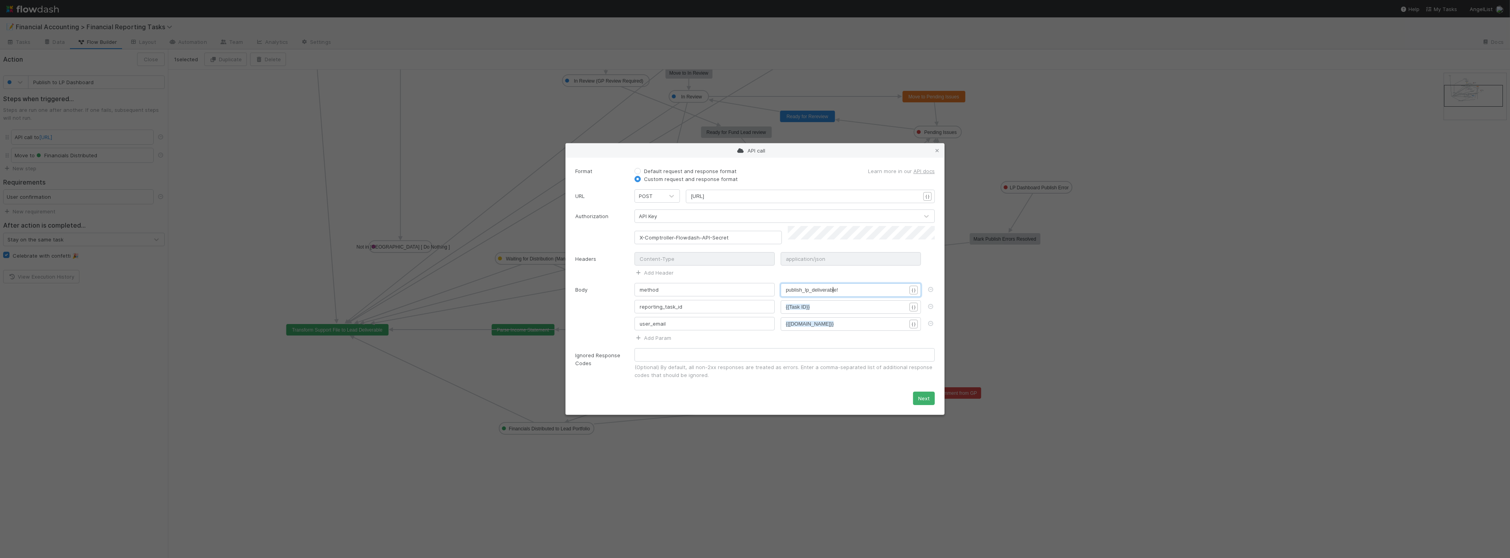
click at [832, 291] on pre "publish_lp_deliverable!" at bounding box center [849, 290] width 127 height 8
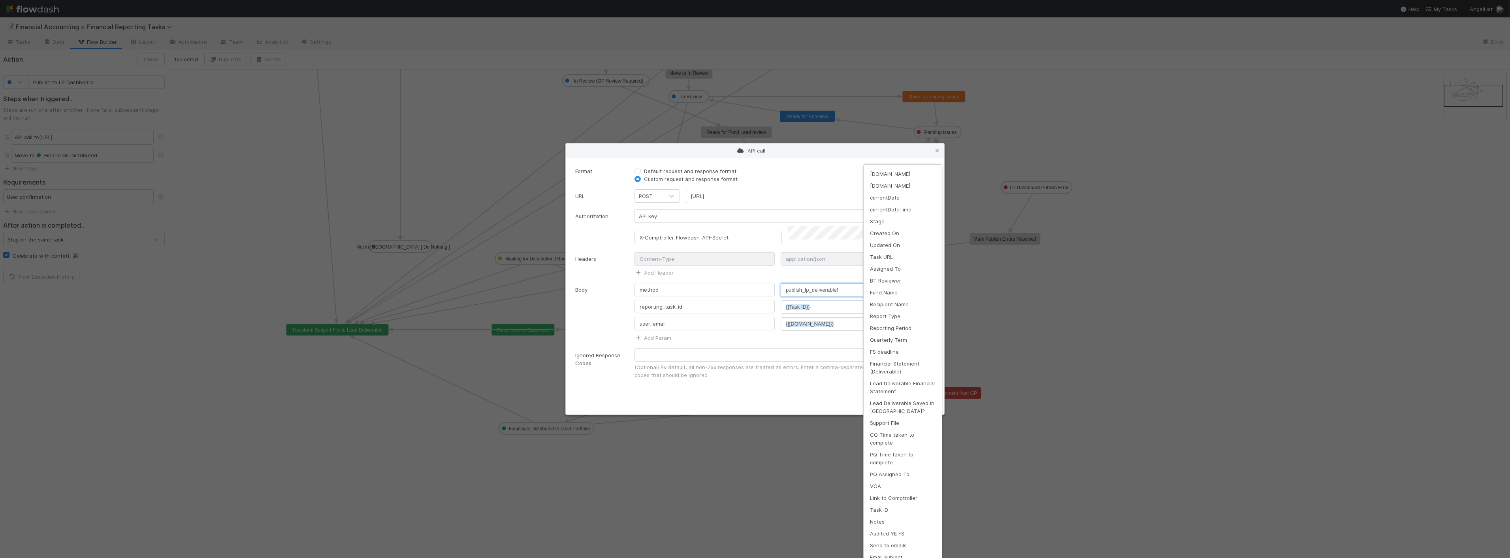
click at [914, 557] on div "API call Format Default request and response format Custom request and response…" at bounding box center [755, 558] width 1510 height 0
click at [591, 266] on div "currentUser.id currentUser.email currentDate currentDateTime Stage Created On U…" at bounding box center [755, 279] width 1510 height 558
click at [587, 305] on div "currentUser.id currentUser.email currentDate currentDateTime Stage Created On U…" at bounding box center [755, 279] width 1510 height 558
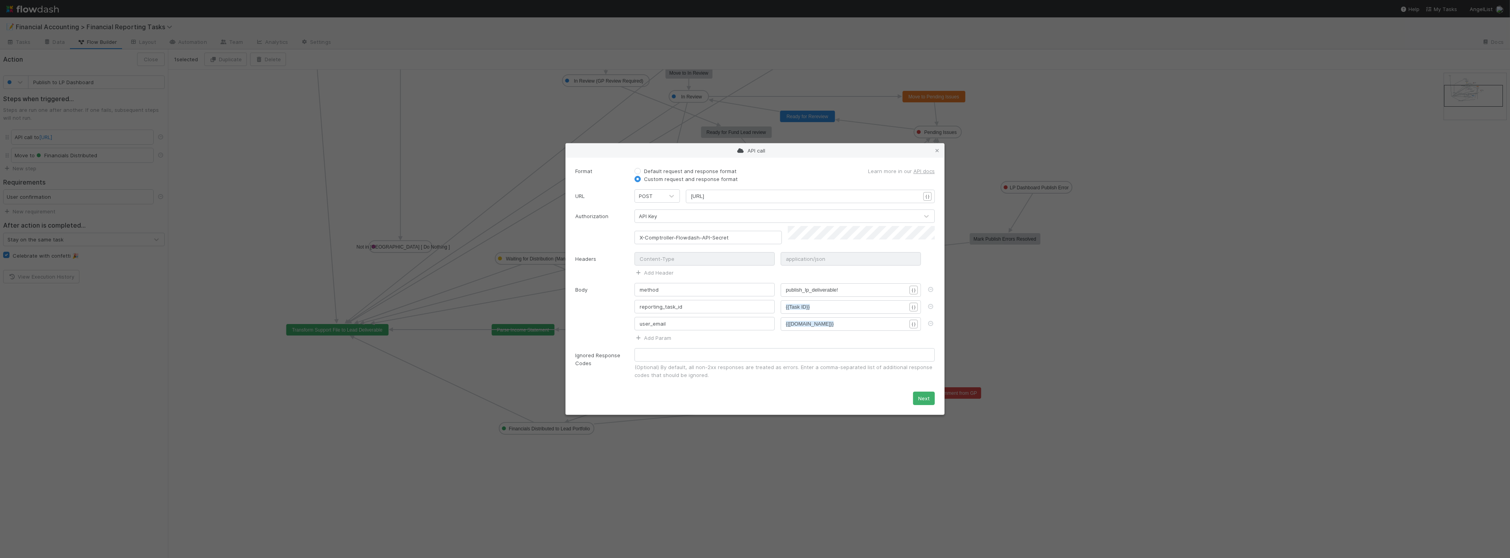
click at [456, 384] on div "API call Format Default request and response format Custom request and response…" at bounding box center [755, 279] width 1510 height 558
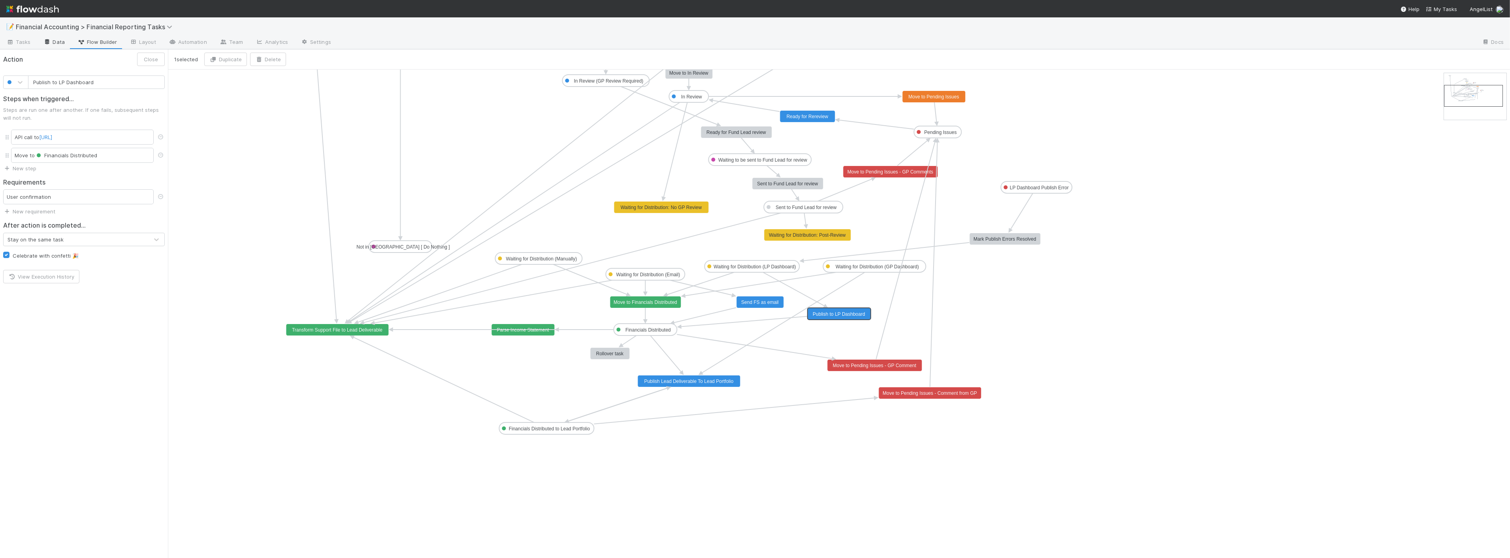
click at [60, 42] on link "Data" at bounding box center [54, 42] width 34 height 13
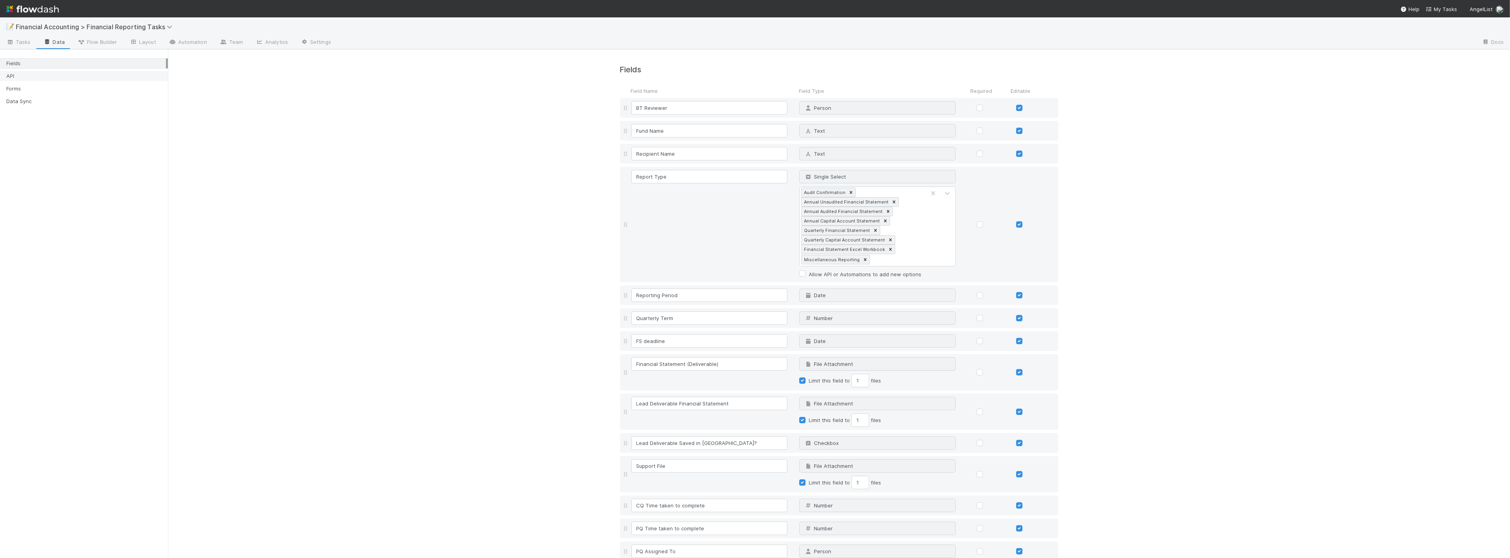
click at [22, 78] on div "API" at bounding box center [86, 76] width 160 height 10
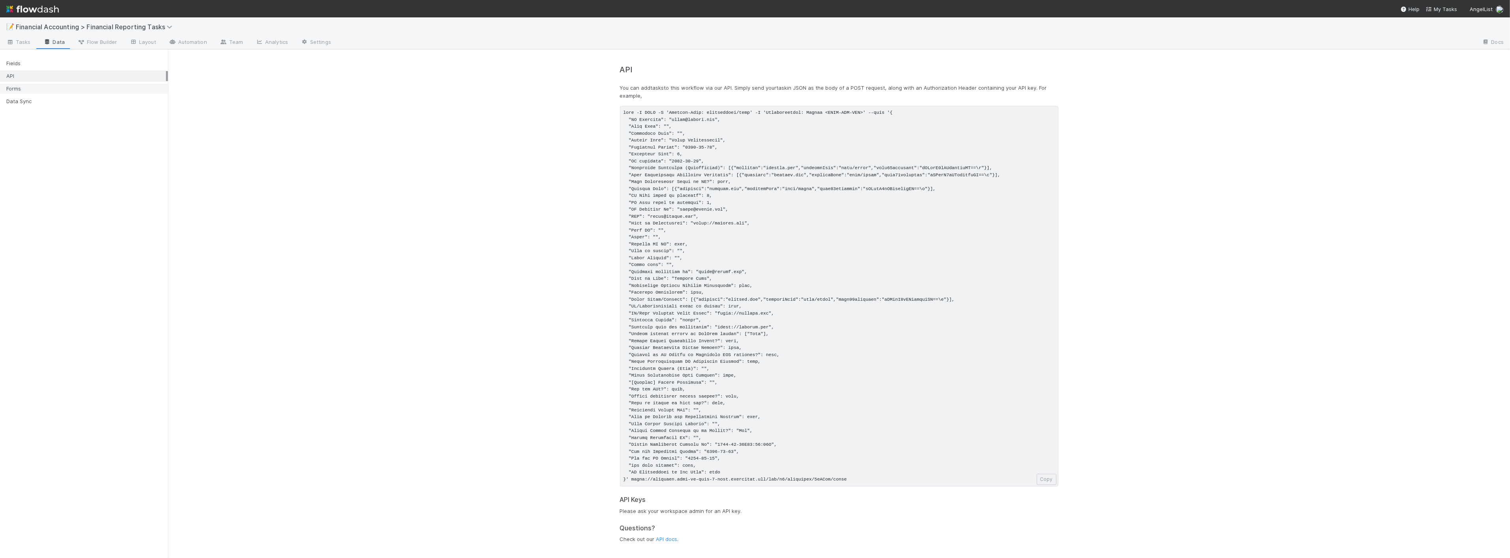
click at [49, 87] on div "Forms" at bounding box center [86, 89] width 160 height 10
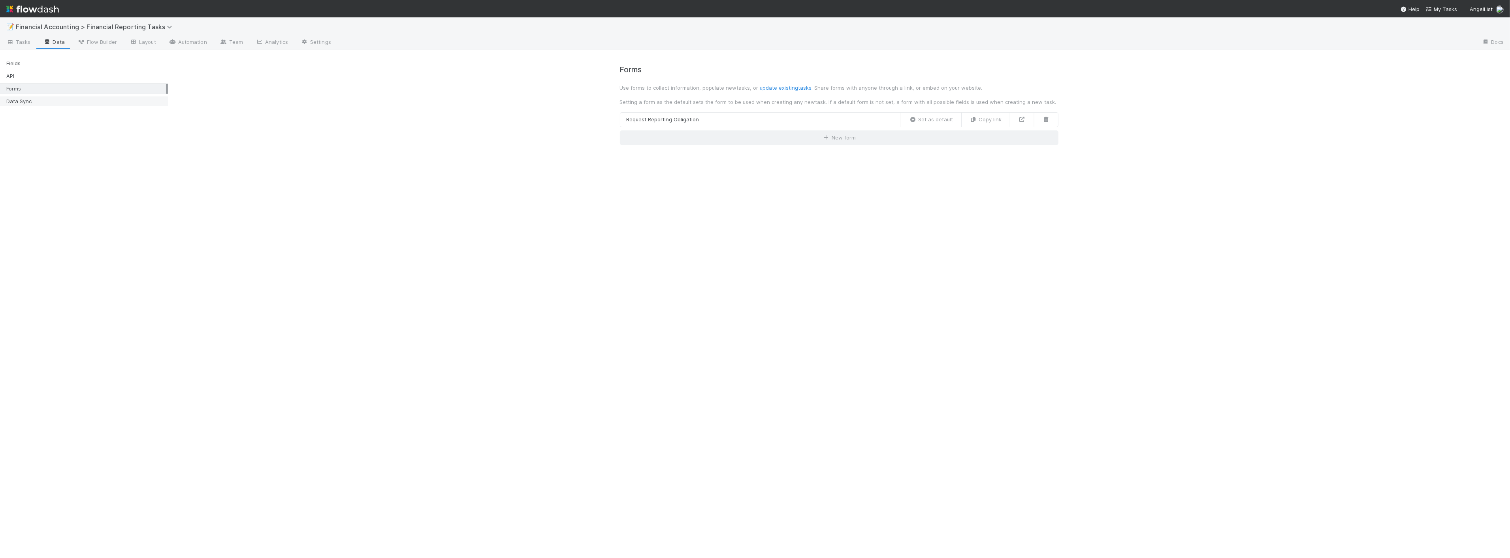
click at [49, 102] on div "Data Sync" at bounding box center [86, 101] width 160 height 10
